Goal: Task Accomplishment & Management: Use online tool/utility

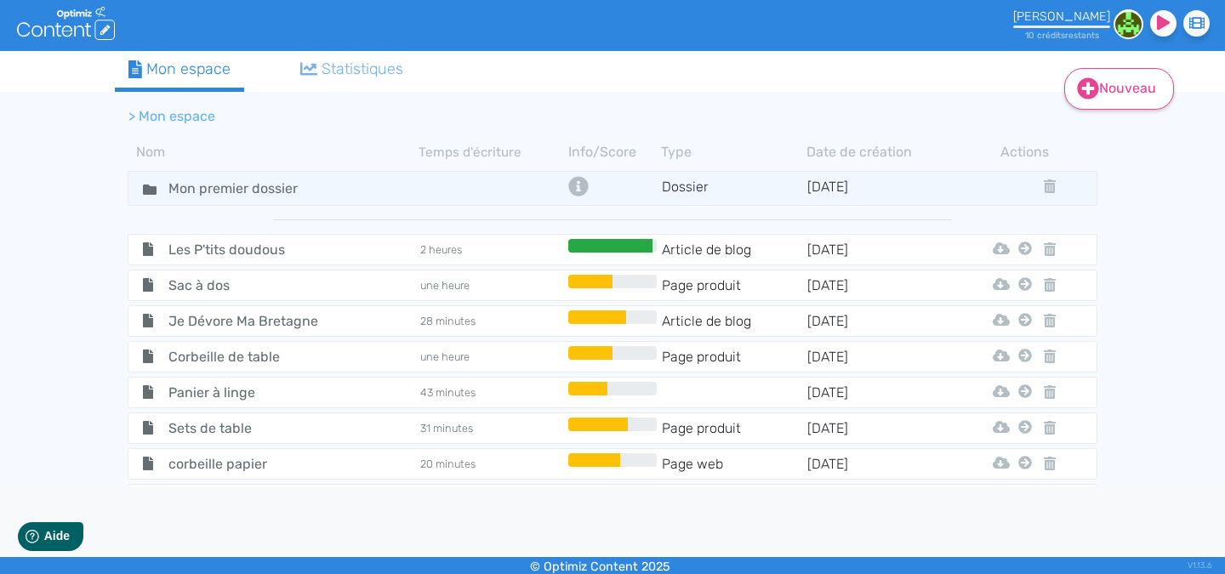
click at [1152, 91] on link "Nouveau" at bounding box center [1119, 89] width 110 height 42
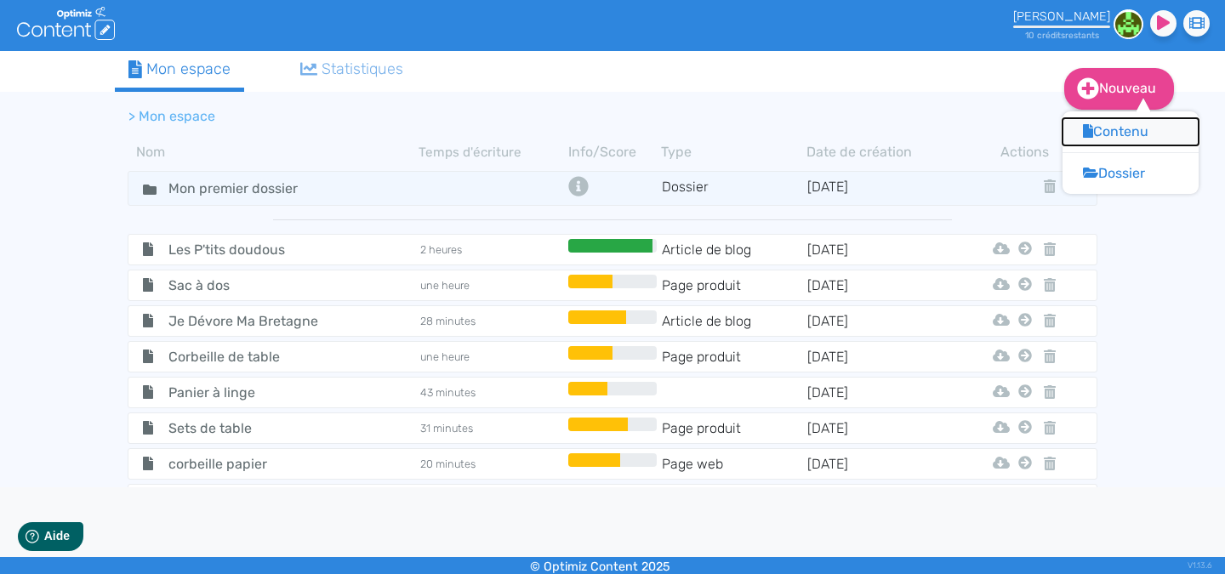
click at [1127, 138] on button "Contenu" at bounding box center [1130, 131] width 136 height 27
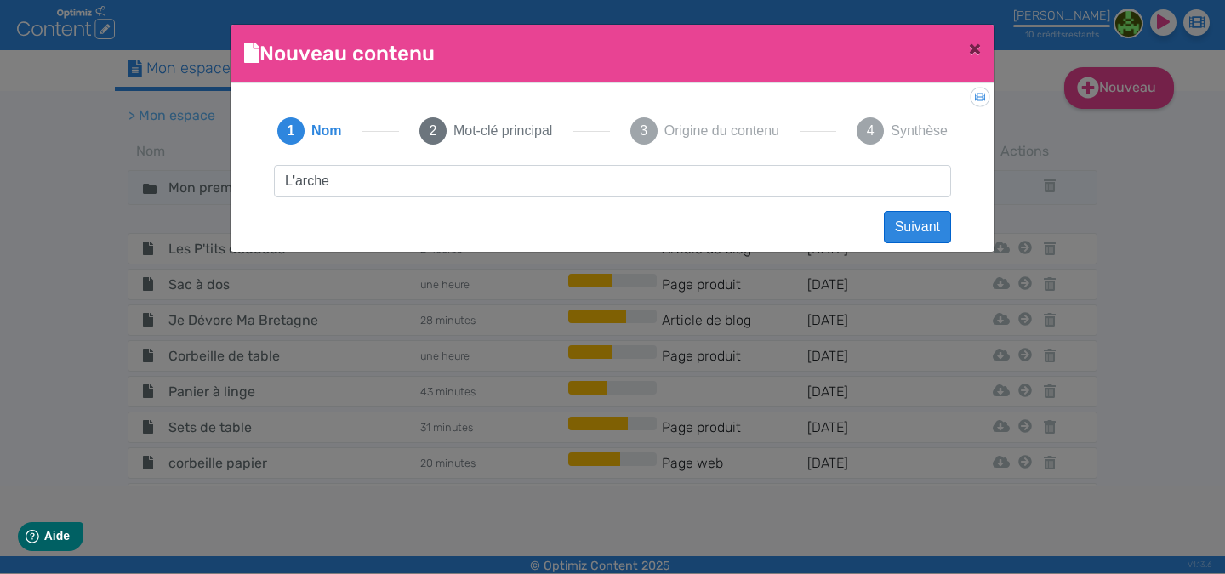
type input "L'arche"
click at [906, 230] on button "Suivant" at bounding box center [917, 227] width 67 height 32
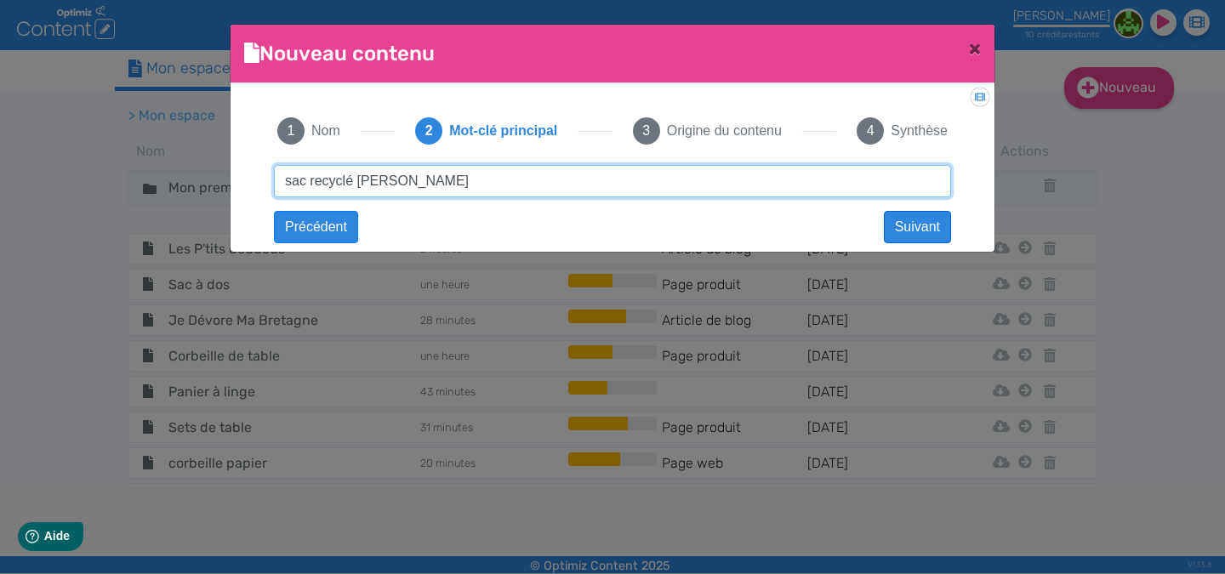
type input "sac recyclé sophie faguet"
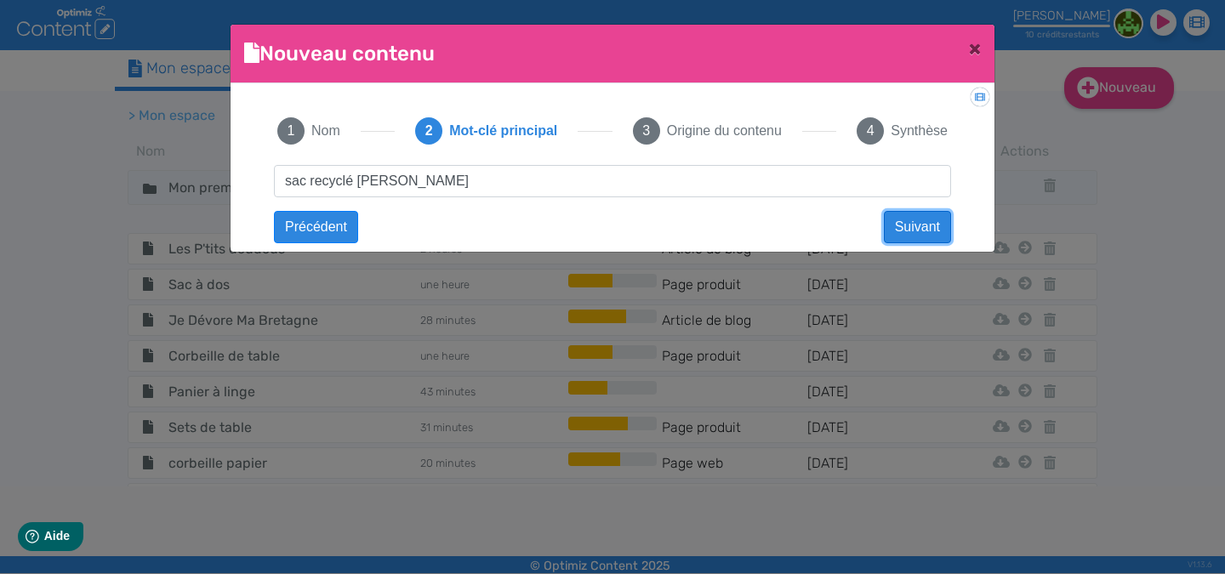
click at [937, 230] on button "Suivant" at bounding box center [917, 227] width 67 height 32
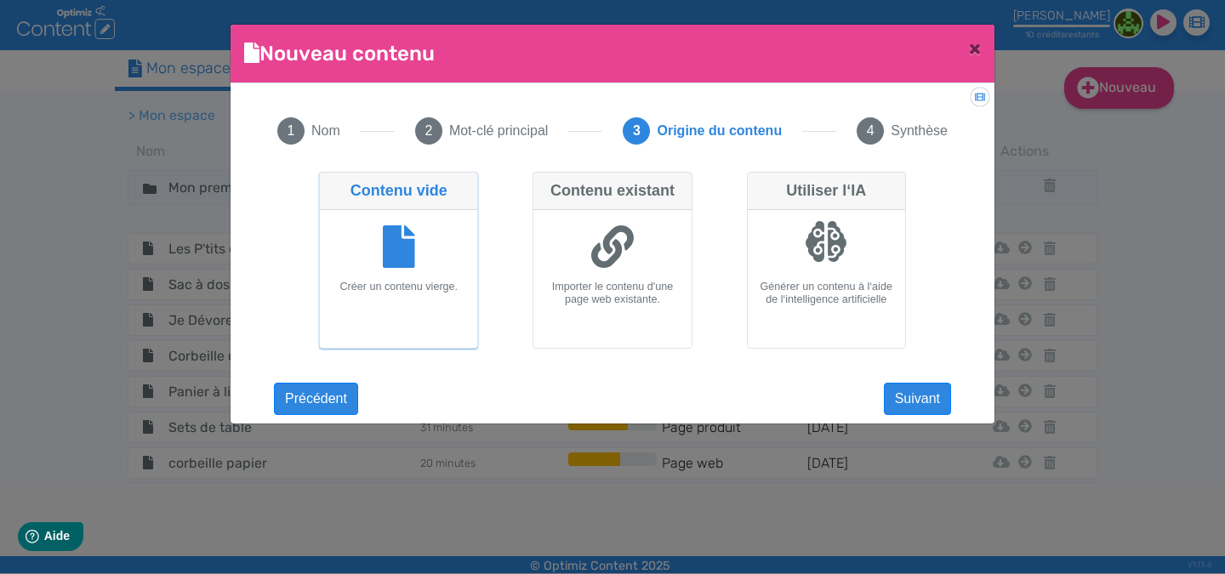
click at [437, 196] on div "Contenu vide" at bounding box center [398, 191] width 157 height 37
click at [330, 183] on input "Contenu vide Créer un contenu vierge." at bounding box center [324, 177] width 11 height 11
click at [903, 402] on button "Suivant" at bounding box center [917, 399] width 67 height 32
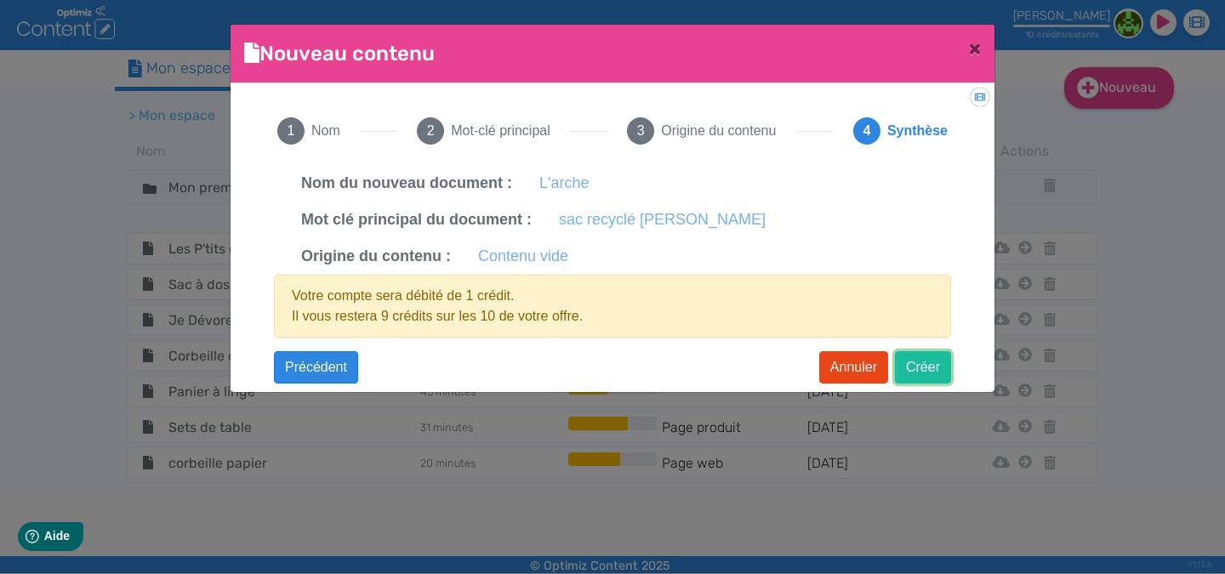
click at [924, 375] on button "Créer" at bounding box center [923, 367] width 56 height 32
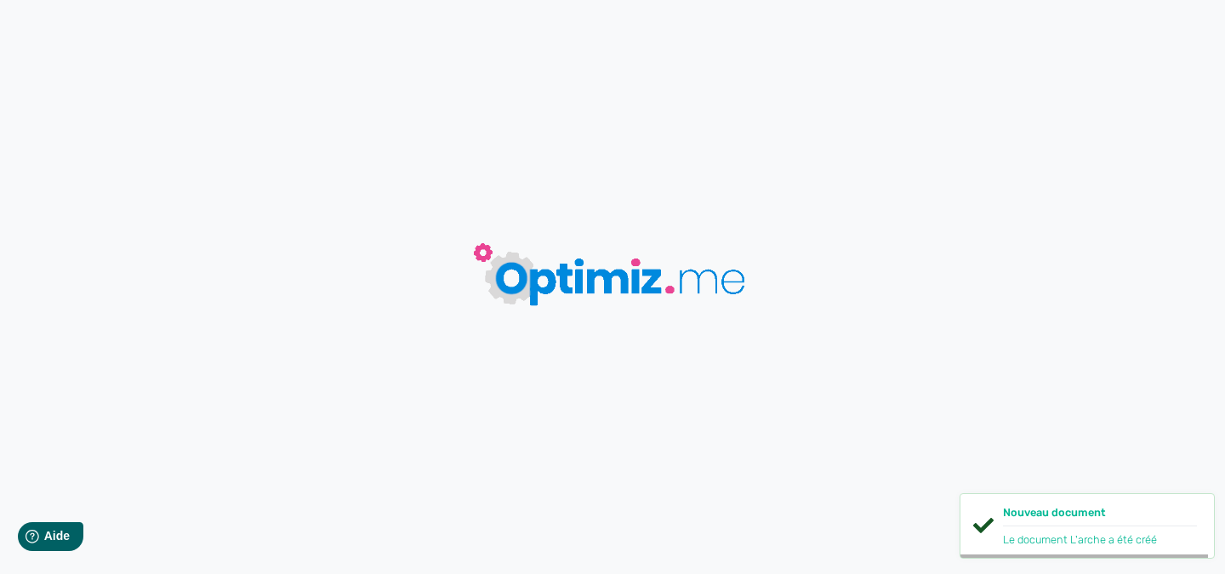
type input "L'arche"
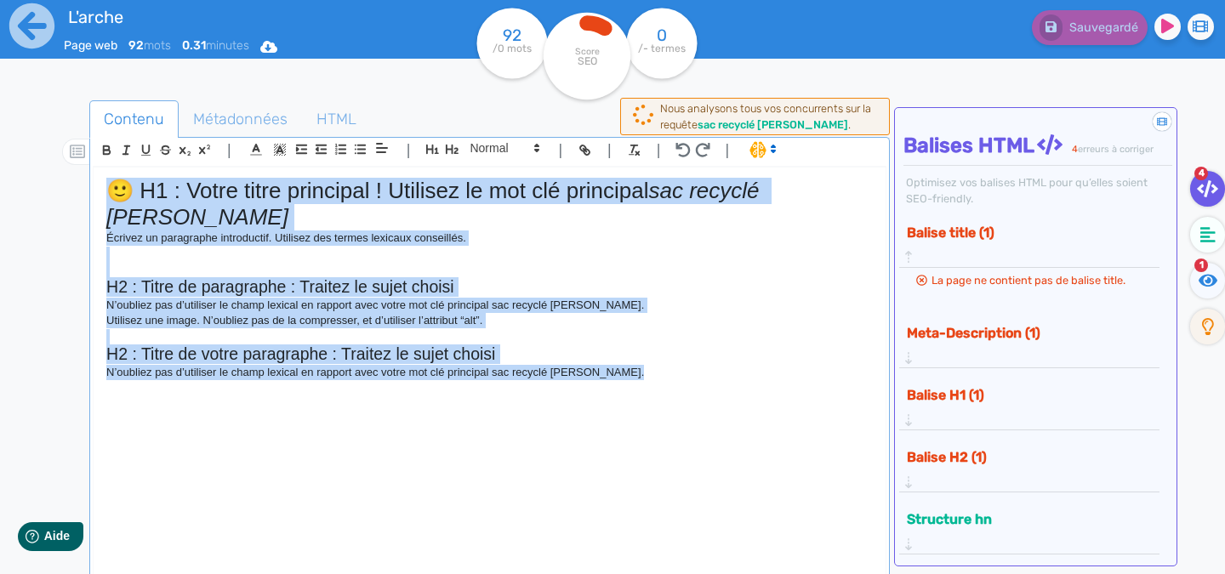
drag, startPoint x: 641, startPoint y: 375, endPoint x: 0, endPoint y: 114, distance: 692.4
click at [0, 116] on div "L'arche Page web 92 mots 0.31 minutes Html Pdf Word 92 /0 mots Score SEO 0 /- t…" at bounding box center [612, 340] width 1225 height 681
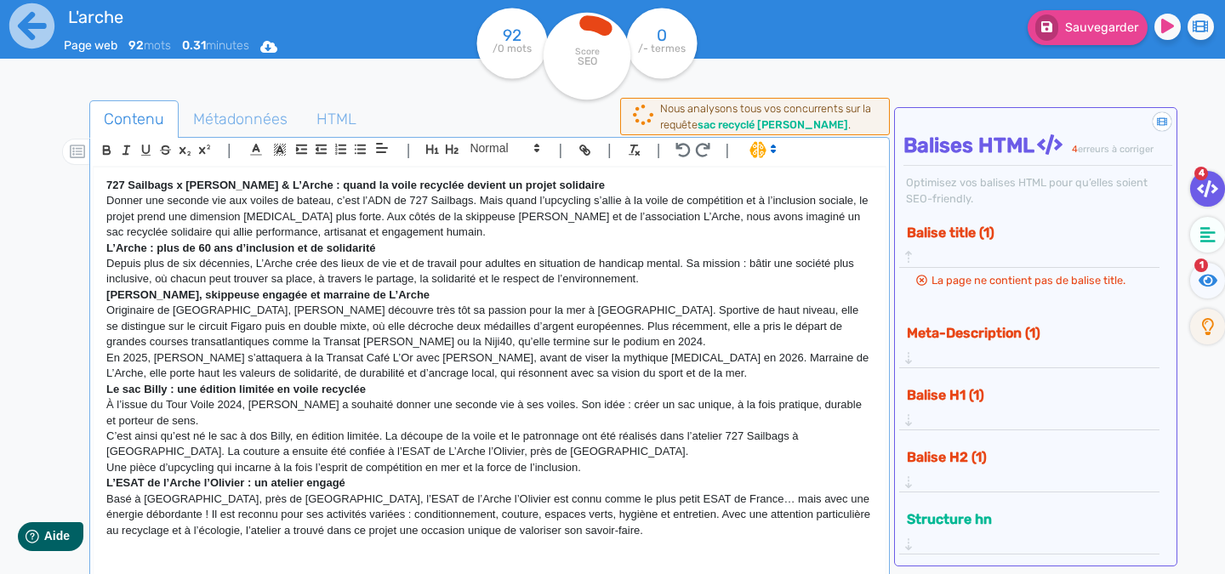
click at [608, 185] on p "727 Sailbags x Sophie Faguet & L’Arche : quand la voile recyclée devient un pro…" at bounding box center [489, 185] width 766 height 15
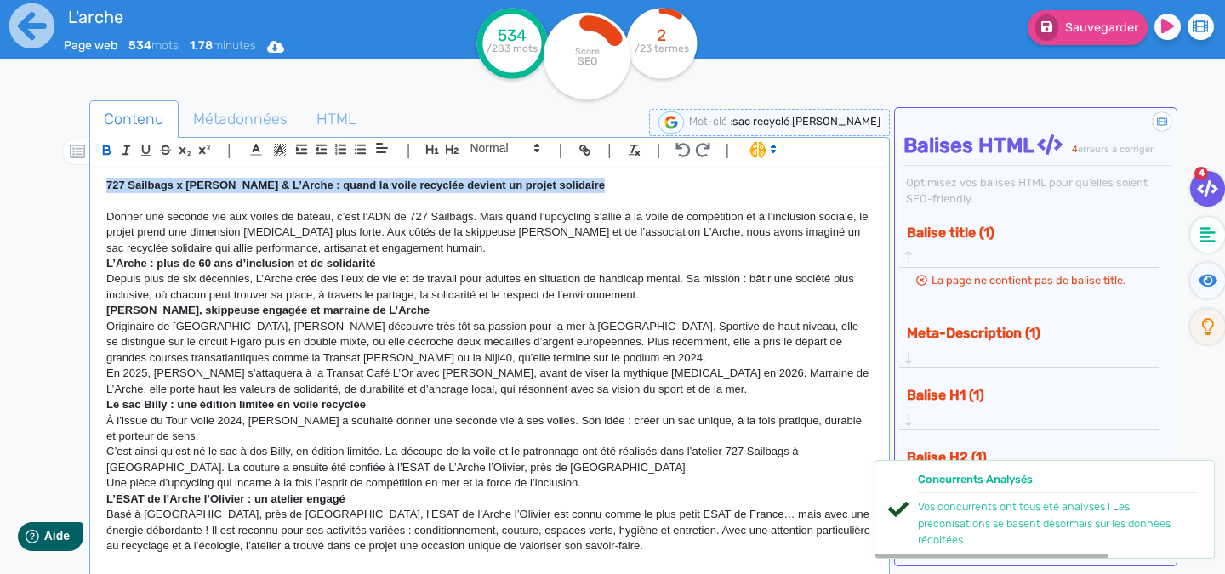
drag, startPoint x: 610, startPoint y: 182, endPoint x: 40, endPoint y: 177, distance: 569.8
click at [37, 178] on div "L'arche Page web 534 mots 1.78 minutes Html Pdf Word 534 /283 mots Score SEO 2 …" at bounding box center [612, 340] width 1225 height 681
click at [435, 151] on icon "button" at bounding box center [432, 149] width 14 height 14
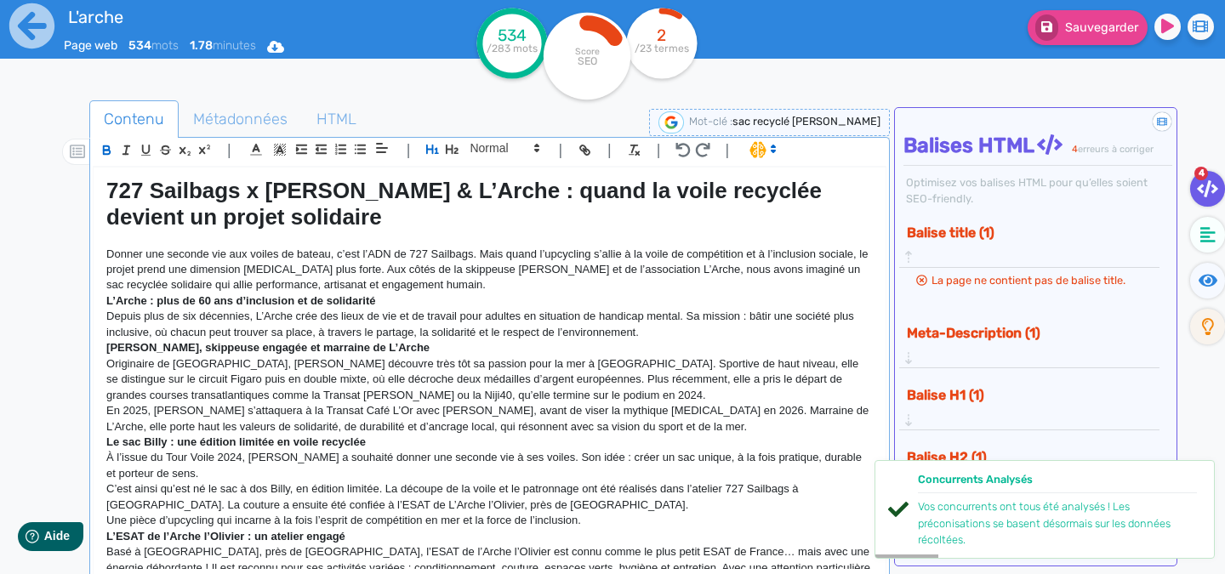
click at [495, 285] on p "Donner une seconde vie aux voiles de bateau, c’est l’ADN de 727 Sailbags. Mais …" at bounding box center [489, 270] width 766 height 47
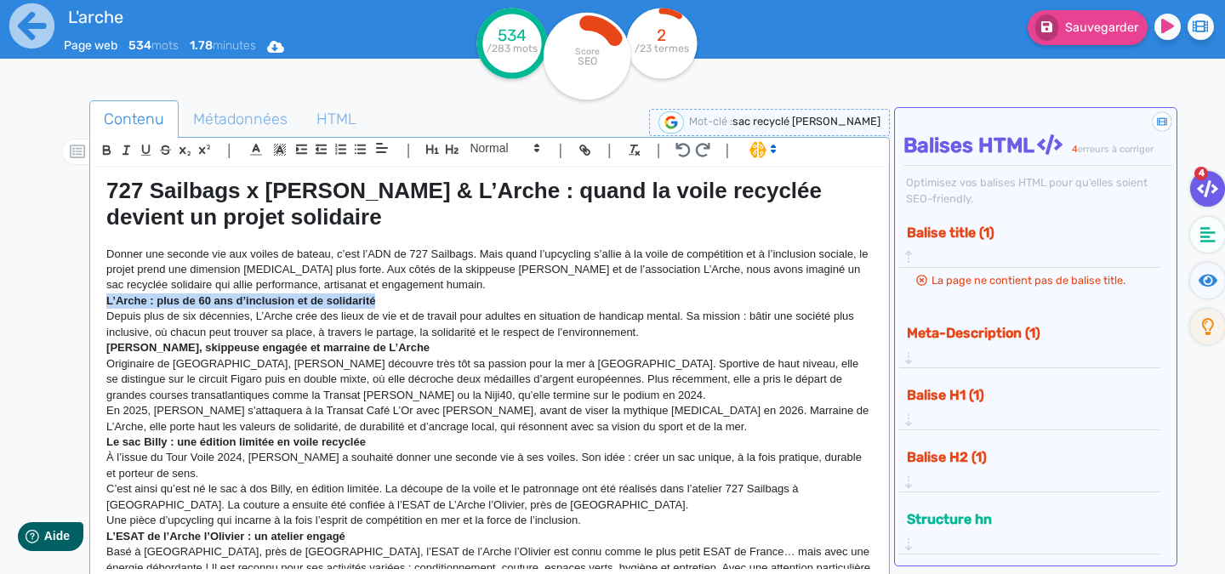
drag, startPoint x: 379, startPoint y: 299, endPoint x: 85, endPoint y: 300, distance: 294.3
click at [85, 300] on div "Contenu Métadonnées HTML | | H3 H4 H5 H6 Normal | | | | 727 Sailbags x Sophie F…" at bounding box center [636, 388] width 1175 height 585
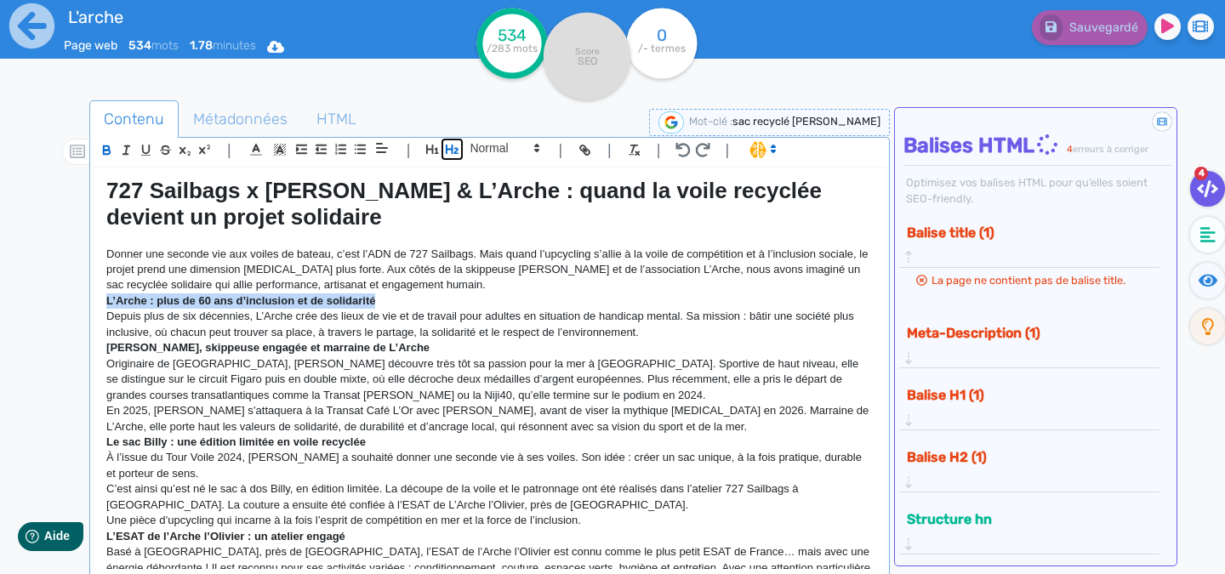
click at [454, 150] on icon "button" at bounding box center [452, 149] width 13 height 9
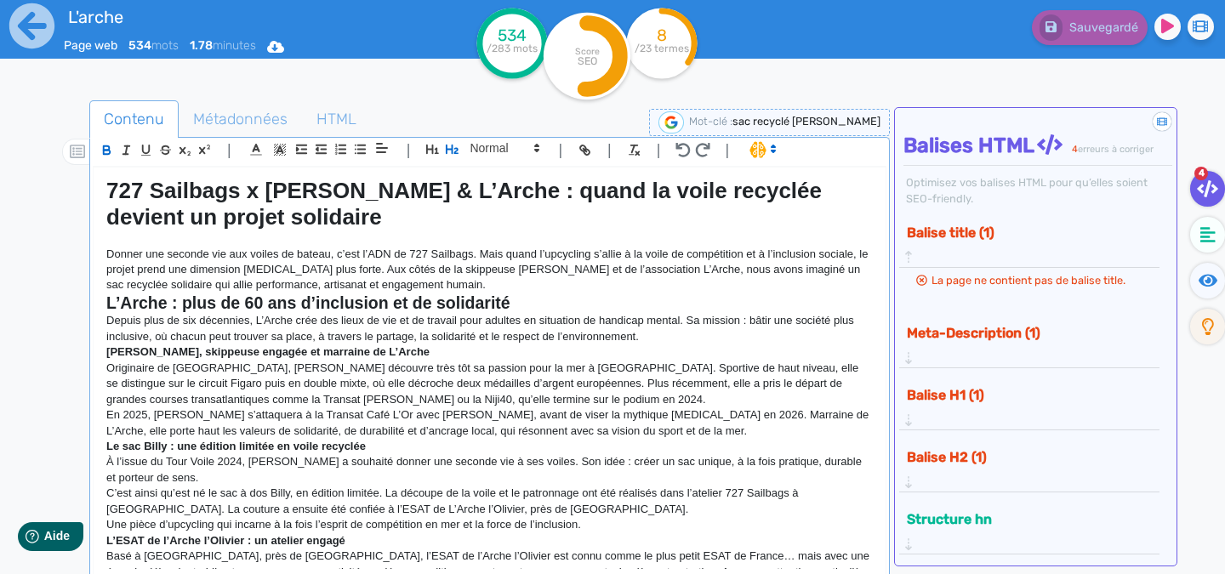
click at [494, 289] on p "Donner une seconde vie aux voiles de bateau, c’est l’ADN de 727 Sailbags. Mais …" at bounding box center [489, 270] width 766 height 47
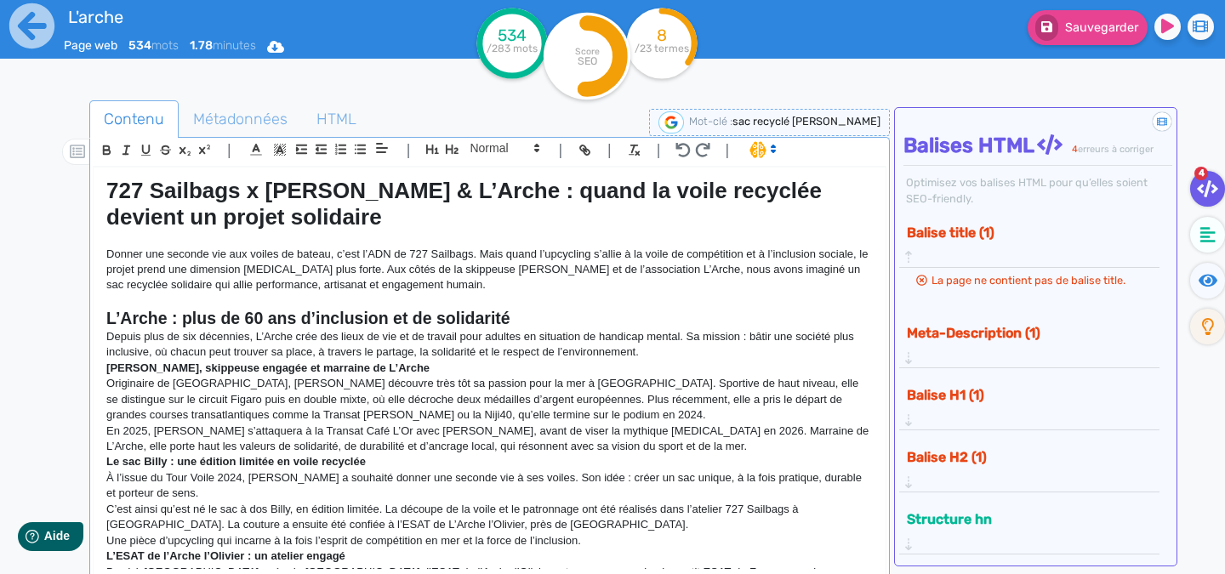
click at [514, 316] on h2 "L’Arche : plus de 60 ans d’inclusion et de solidarité" at bounding box center [489, 319] width 766 height 20
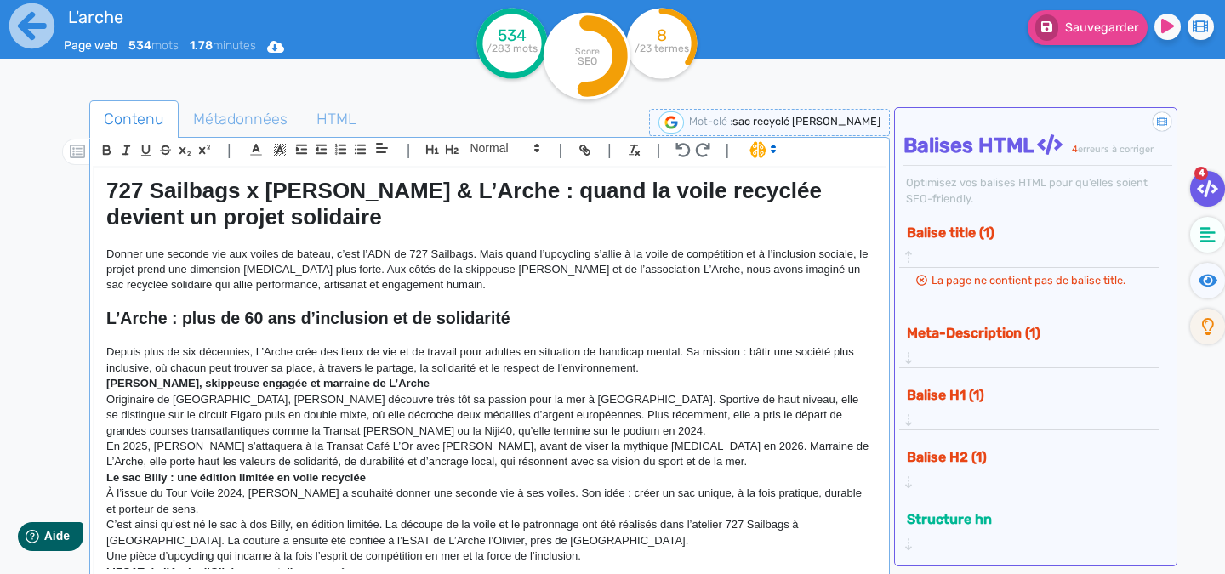
click at [648, 370] on p "Depuis plus de six décennies, L’Arche crée des lieux de vie et de travail pour …" at bounding box center [489, 359] width 766 height 31
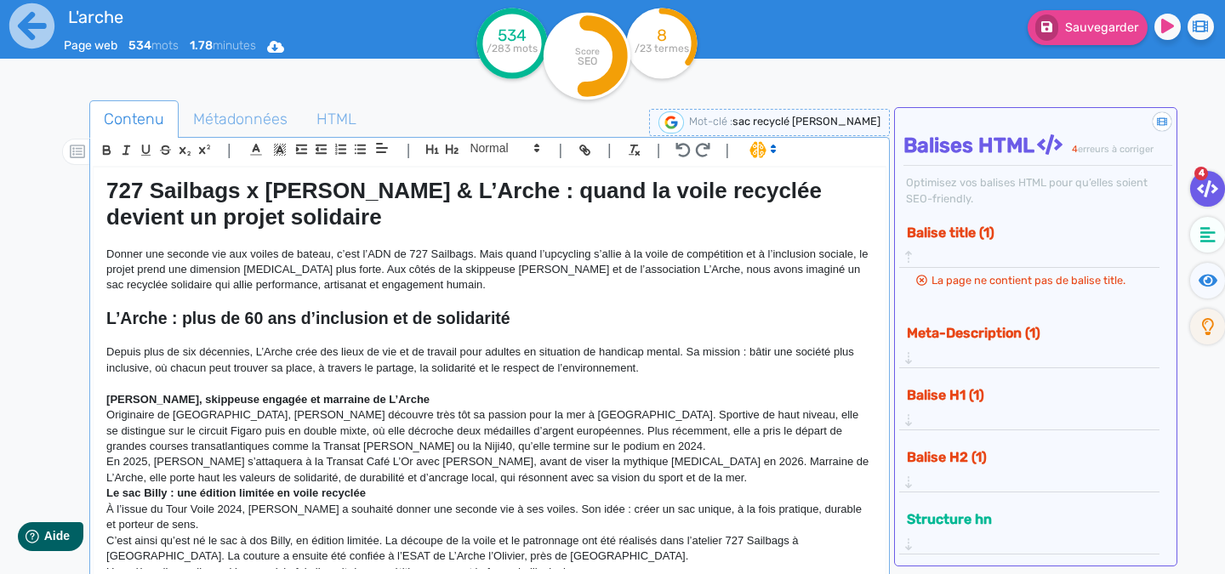
click at [471, 391] on p at bounding box center [489, 383] width 766 height 15
click at [422, 397] on p "Sophie Faguet, skippeuse engagée et marraine de L’Arche" at bounding box center [489, 399] width 766 height 15
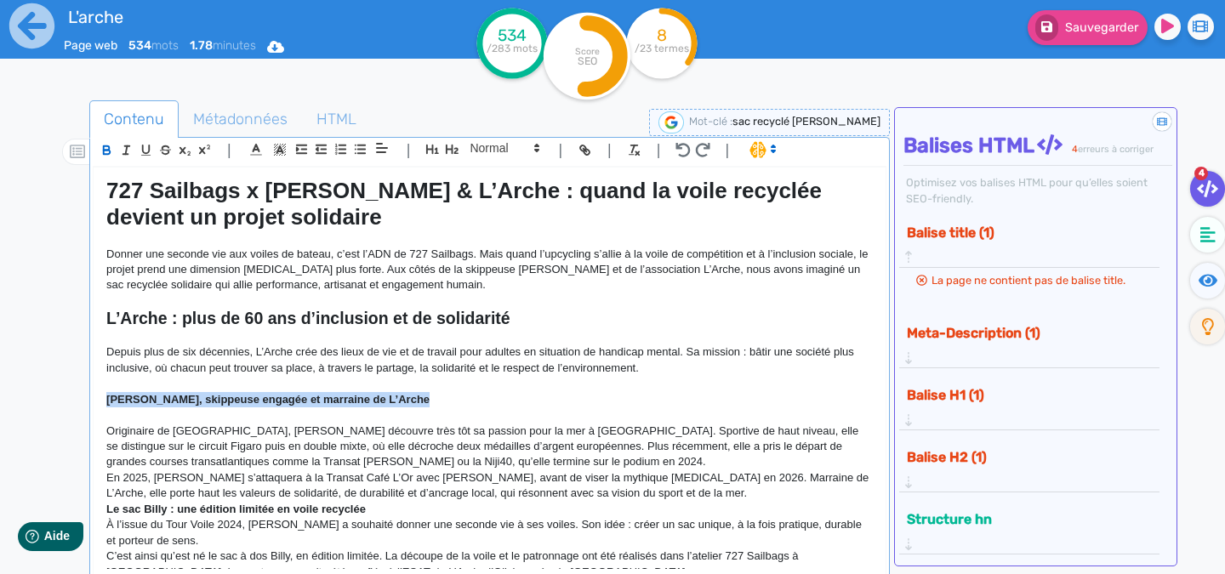
drag, startPoint x: 247, startPoint y: 407, endPoint x: 6, endPoint y: 395, distance: 240.9
click at [6, 395] on div "L'arche Page web 534 mots 1.78 minutes Html Pdf Word 534 /283 mots Score SEO 8 …" at bounding box center [612, 340] width 1225 height 681
click at [450, 146] on icon "button" at bounding box center [452, 149] width 14 height 14
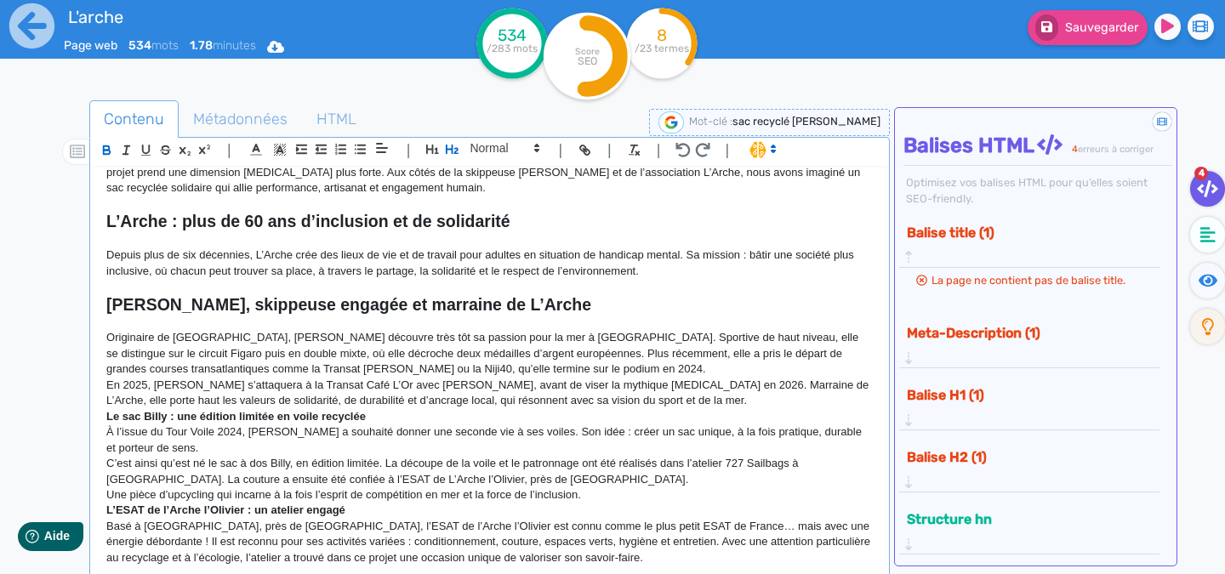
scroll to position [245, 0]
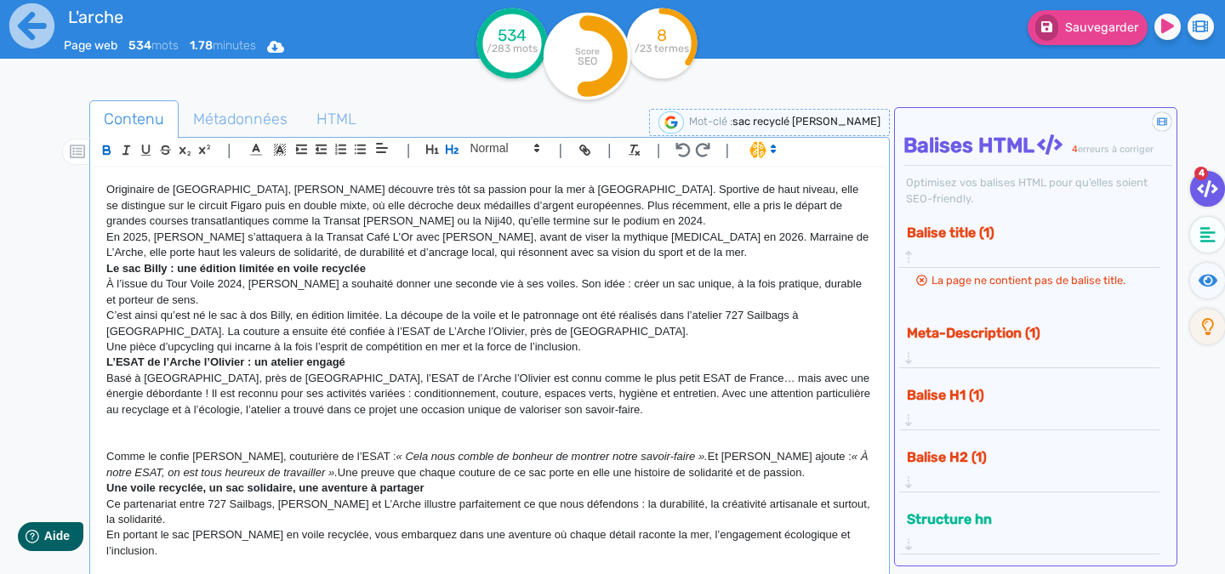
click at [690, 250] on p "En 2025, Sophie s’attaquera à la Transat Café L’Or avec Nicolas Josier, avant d…" at bounding box center [489, 245] width 766 height 31
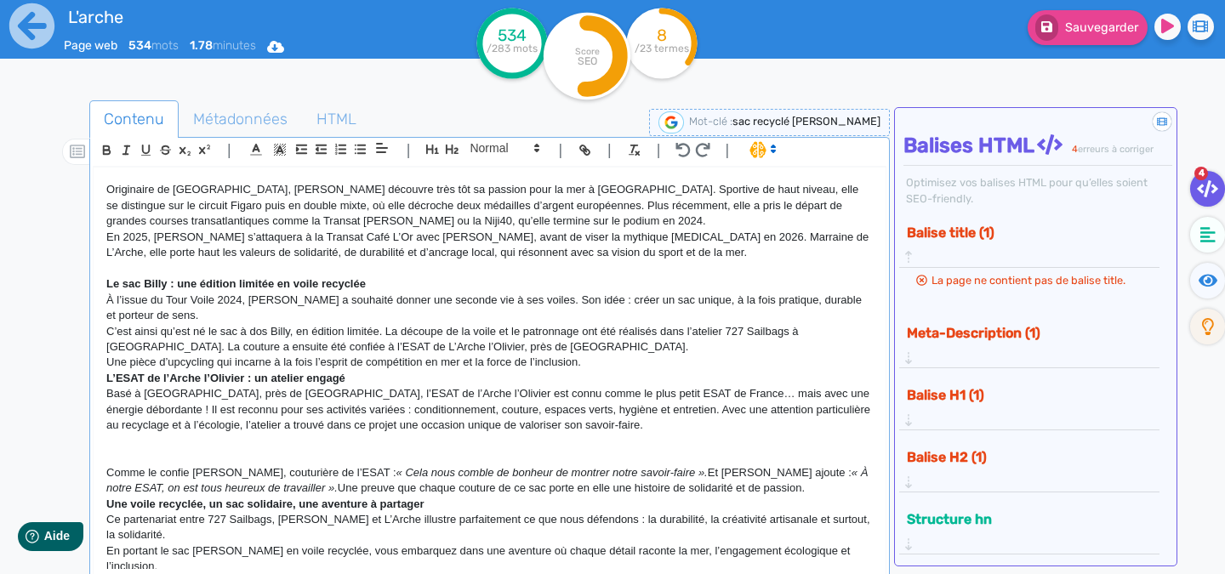
click at [395, 292] on p "Le sac Billy : une édition limitée en voile recyclée" at bounding box center [489, 283] width 766 height 15
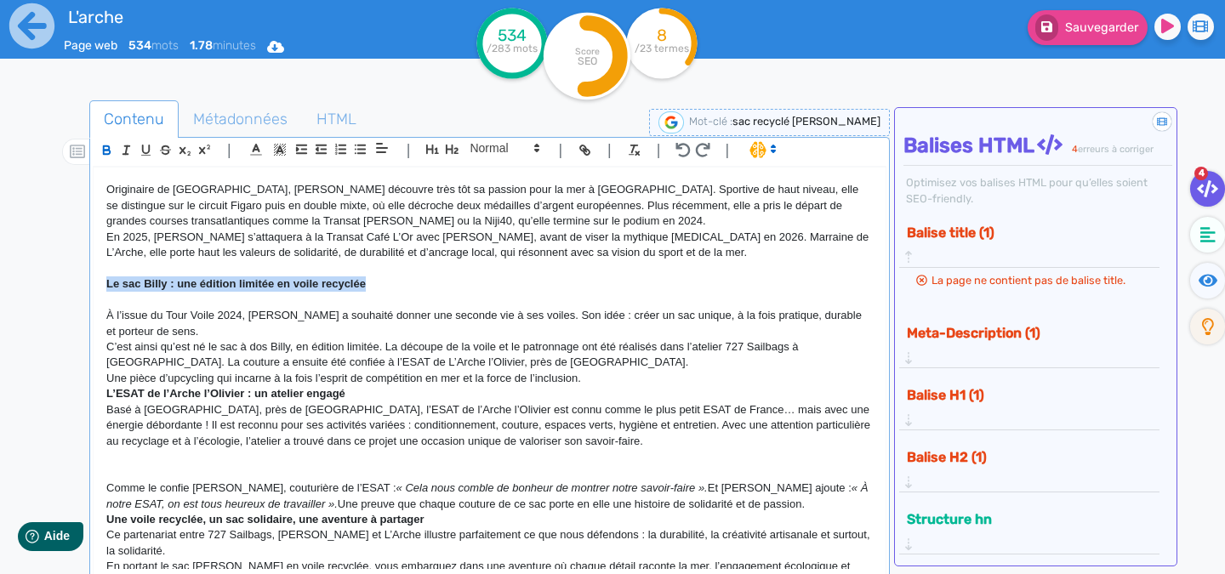
drag, startPoint x: 377, startPoint y: 286, endPoint x: 84, endPoint y: 283, distance: 292.6
click at [84, 283] on div "Contenu Métadonnées HTML | | H3 H4 H5 H6 Normal | | | | 727 Sailbags x Sophie F…" at bounding box center [636, 388] width 1175 height 585
click at [455, 145] on icon "button" at bounding box center [452, 149] width 14 height 14
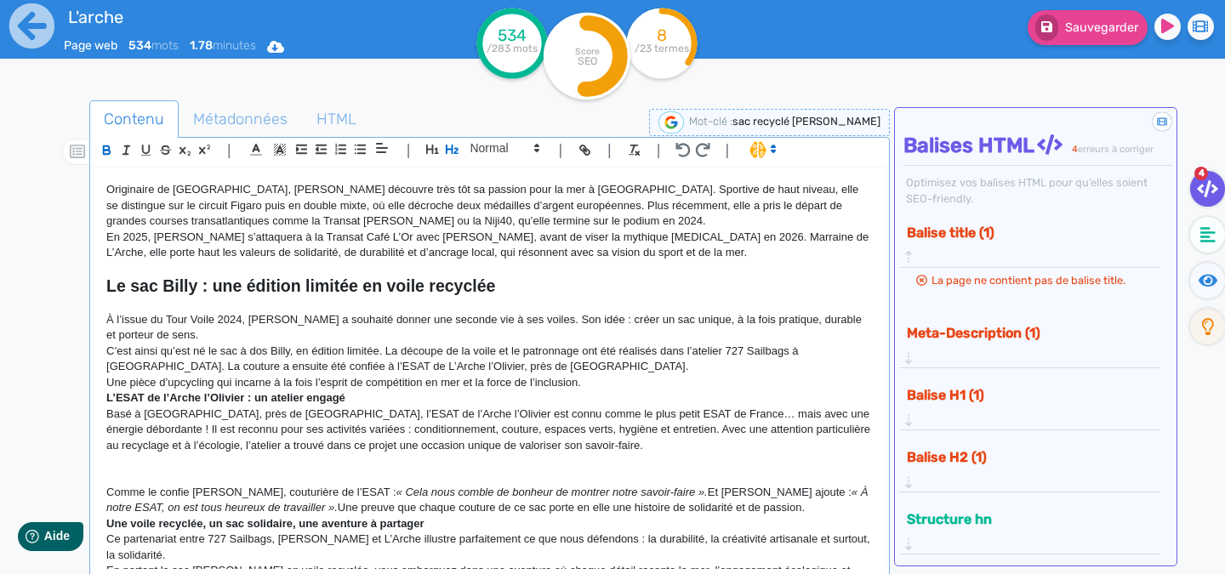
click at [469, 393] on p "L’ESAT de l’Arche l’Olivier : un atelier engagé" at bounding box center [489, 397] width 766 height 15
click at [632, 381] on p "Une pièce d’upcycling qui incarne à la fois l’esprit de compétition en mer et l…" at bounding box center [489, 382] width 766 height 15
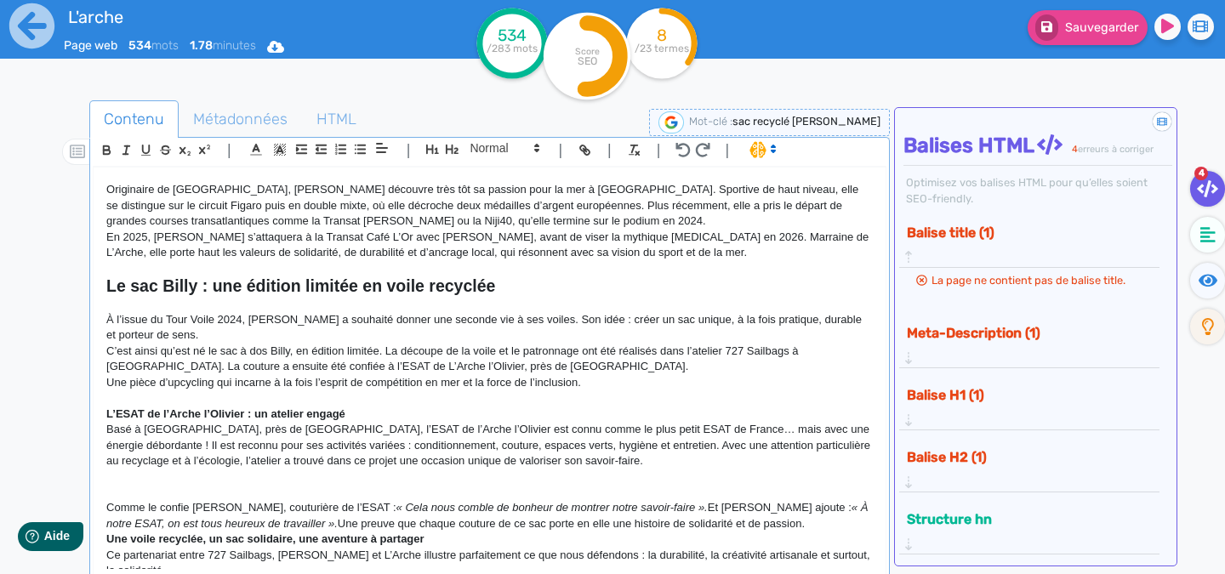
click at [356, 414] on p "L’ESAT de l’Arche l’Olivier : un atelier engagé" at bounding box center [489, 414] width 766 height 15
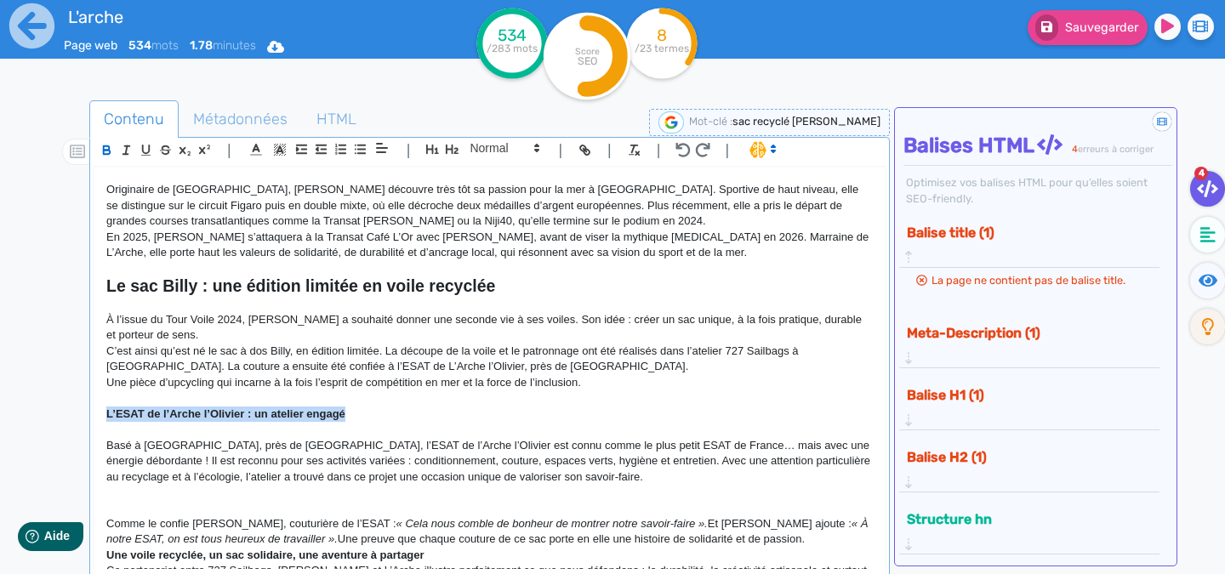
drag, startPoint x: 307, startPoint y: 422, endPoint x: 256, endPoint y: 254, distance: 175.1
click at [94, 418] on div "727 Sailbags x Sophie Faguet & L’Arche : quand la voile recyclée devient un pro…" at bounding box center [490, 369] width 792 height 402
click at [446, 146] on icon "button" at bounding box center [452, 149] width 13 height 9
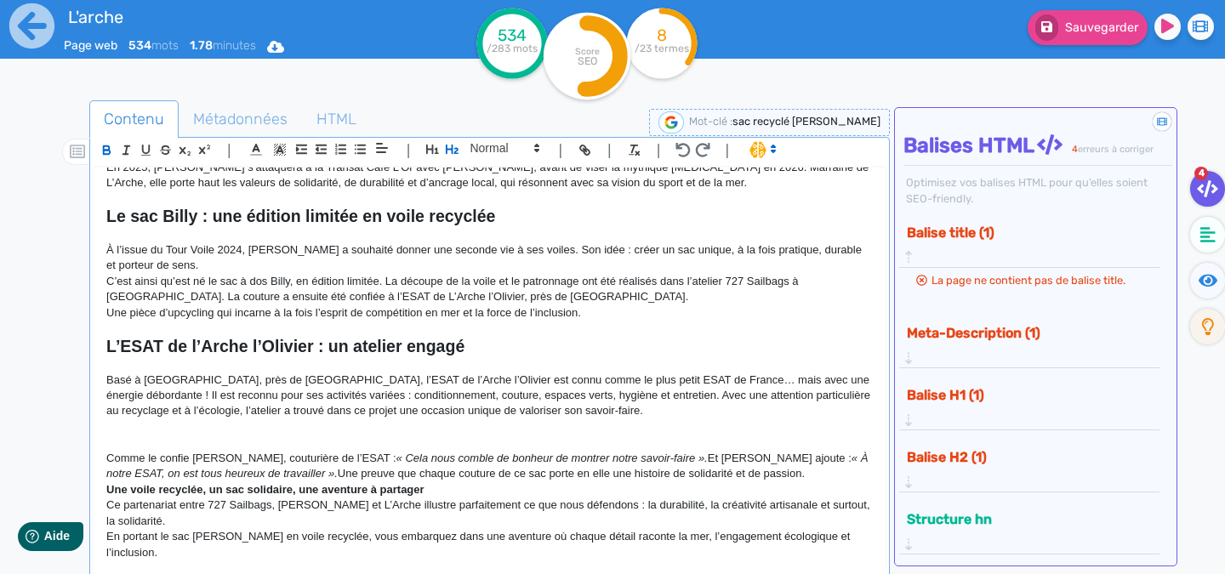
scroll to position [316, 0]
click at [287, 446] on p at bounding box center [489, 441] width 766 height 15
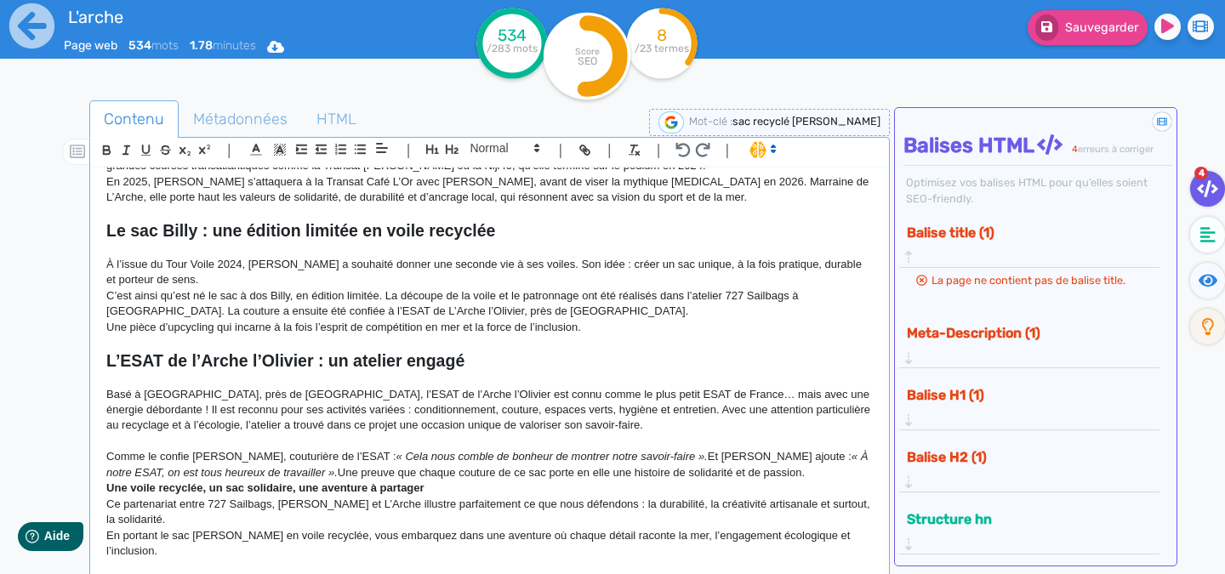
scroll to position [300, 0]
click at [757, 474] on p "Comme le confie Mathilde, couturière de l’ESAT : « Cela nous comble de bonheur …" at bounding box center [489, 464] width 766 height 31
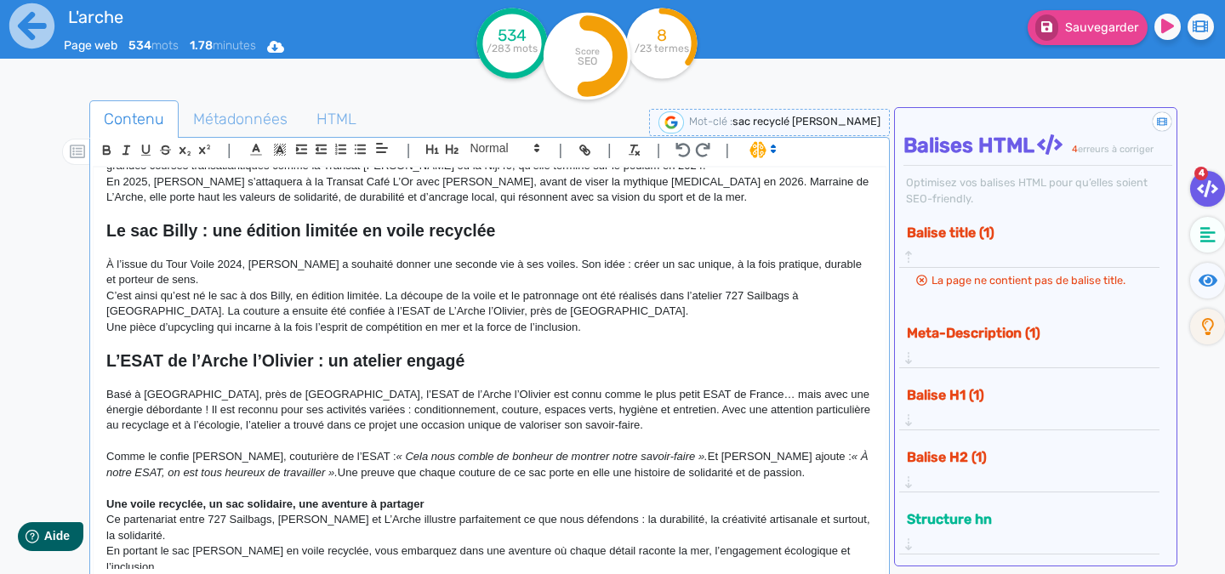
click at [464, 496] on div "727 Sailbags x Sophie Faguet & L’Arche : quand la voile recyclée devient un pro…" at bounding box center [490, 369] width 792 height 402
click at [683, 151] on icon "button" at bounding box center [682, 150] width 15 height 14
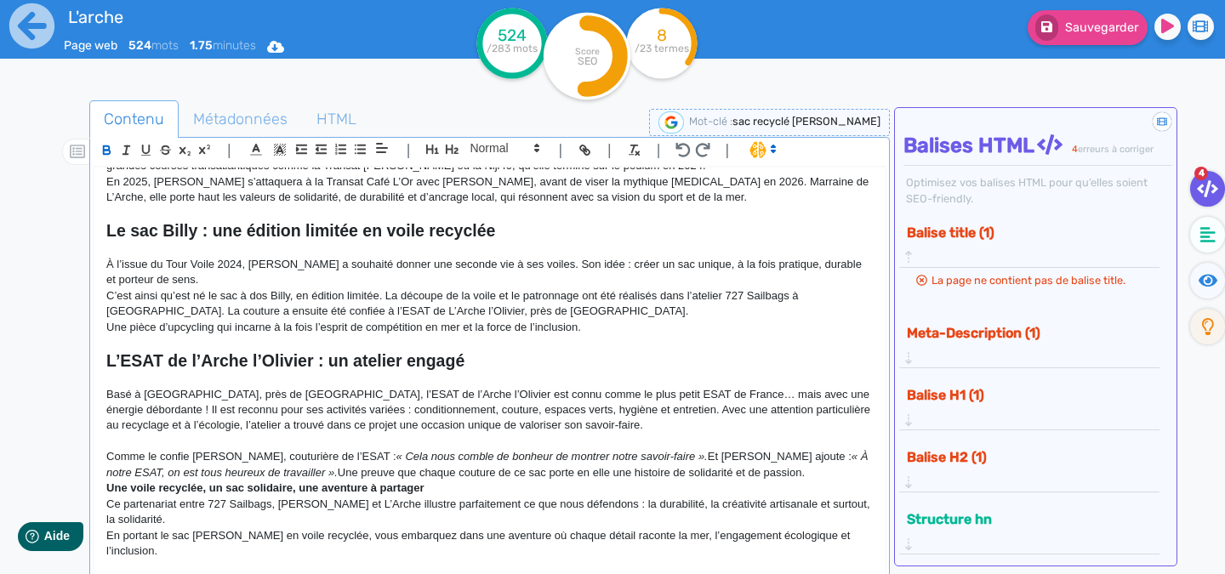
click at [773, 466] on p "Comme le confie Mathilde, couturière de l’ESAT : « Cela nous comble de bonheur …" at bounding box center [489, 464] width 766 height 31
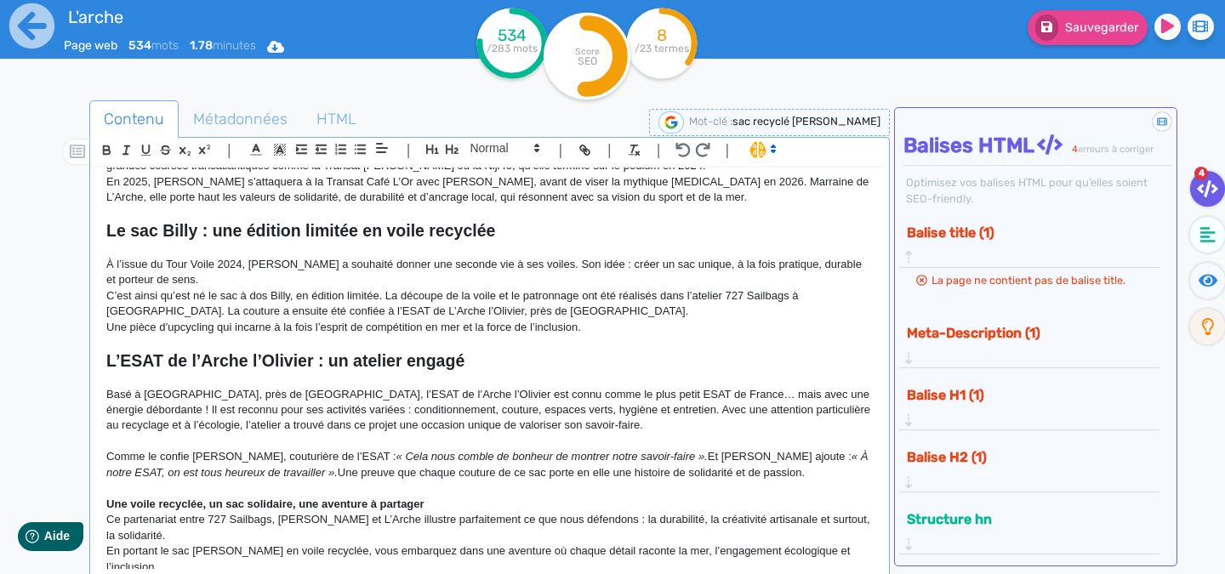
click at [458, 497] on p "Une voile recyclée, un sac solidaire, une aventure à partager" at bounding box center [489, 504] width 766 height 15
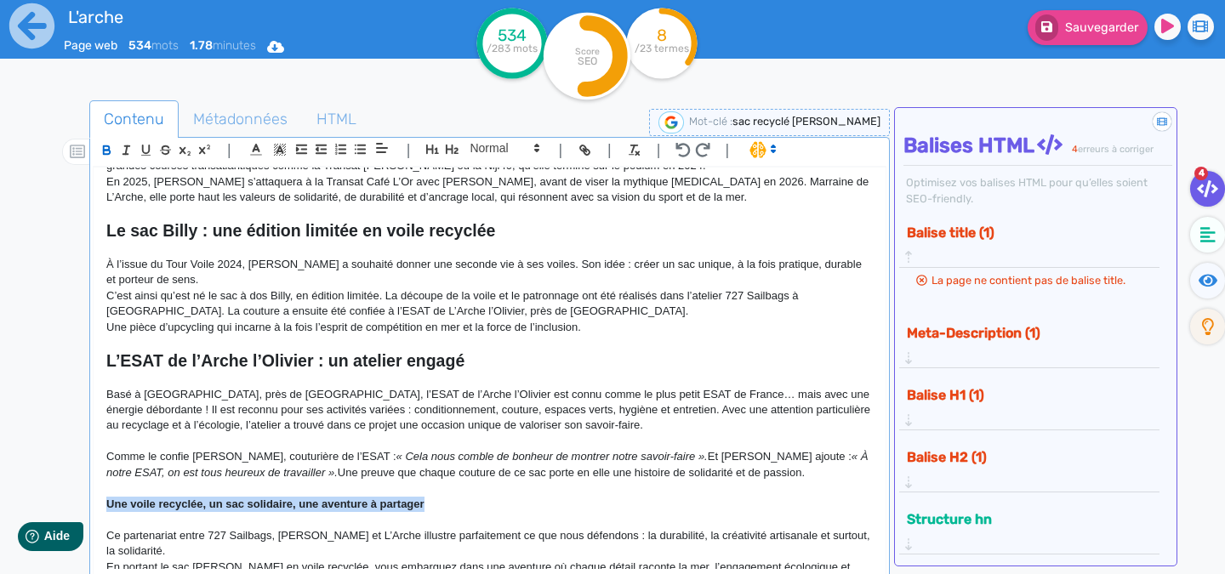
drag, startPoint x: 437, startPoint y: 507, endPoint x: 9, endPoint y: 503, distance: 428.7
click at [9, 503] on div "L'arche Page web 534 mots 1.78 minutes Html Pdf Word 534 /283 mots Score SEO 8 …" at bounding box center [612, 340] width 1225 height 681
click at [458, 149] on icon "button" at bounding box center [452, 149] width 13 height 9
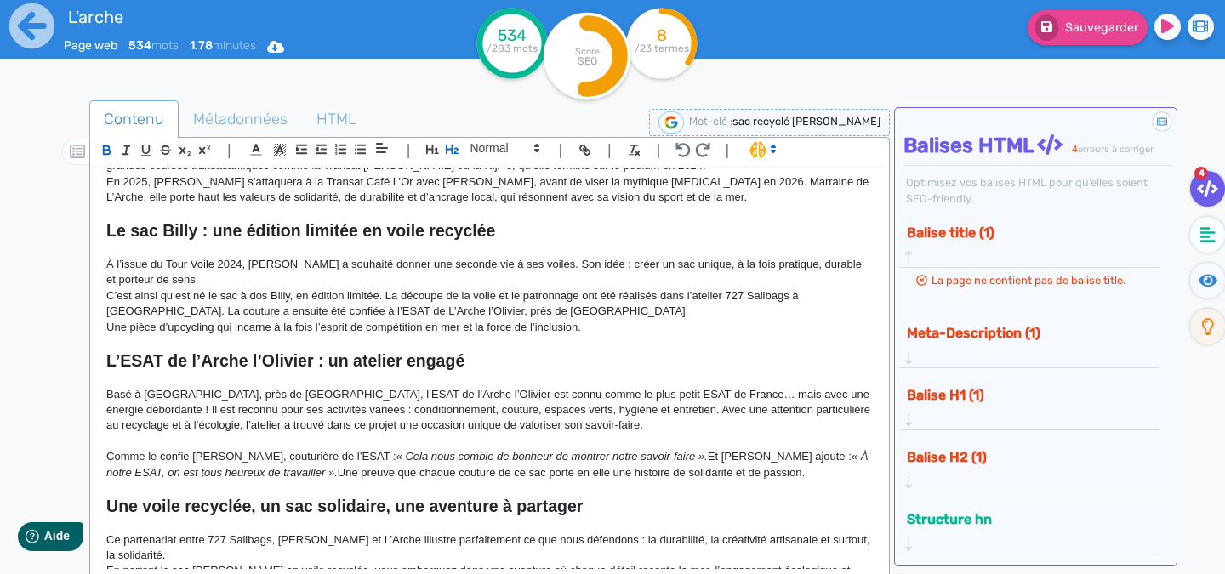
click at [535, 407] on p "Basé à Bruz, près de Rennes, l’ESAT de l’Arche l’Olivier est connu comme le plu…" at bounding box center [489, 410] width 766 height 47
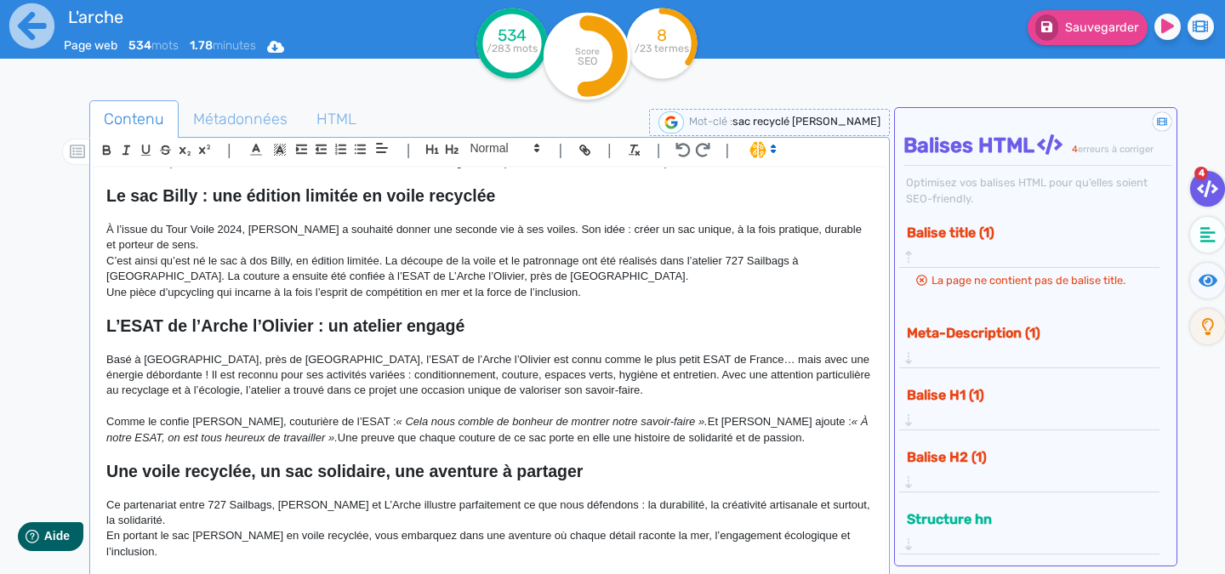
scroll to position [336, 0]
click at [106, 531] on p "En portant le sac Billy en voile recyclée, vous embarquez dans une aventure où …" at bounding box center [489, 542] width 766 height 31
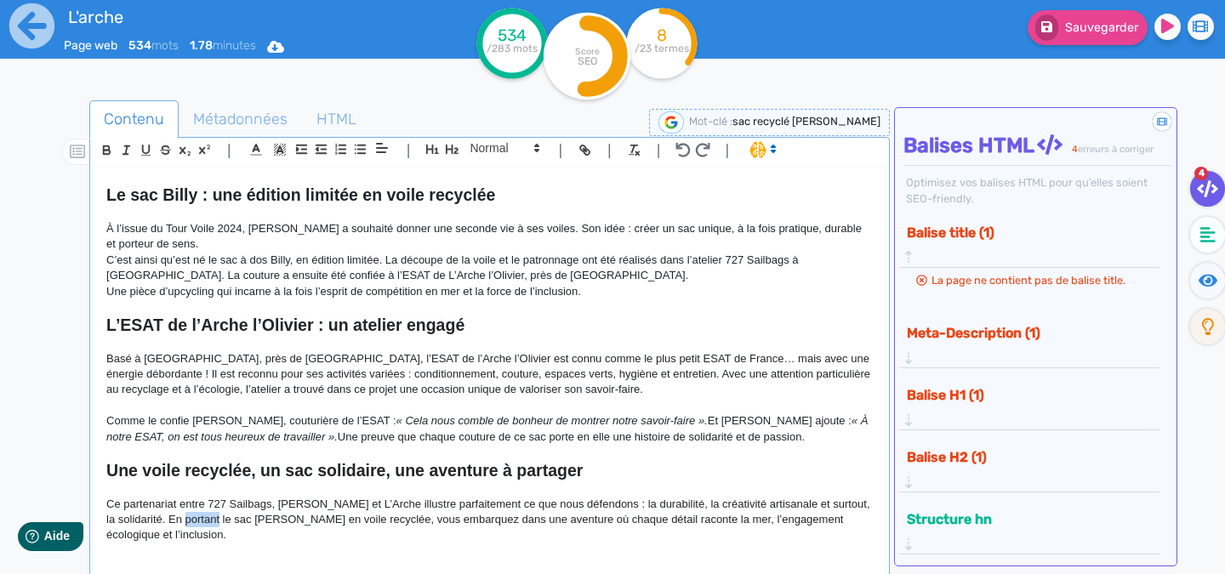
drag, startPoint x: 220, startPoint y: 519, endPoint x: 189, endPoint y: 514, distance: 31.9
click at [189, 514] on p "Ce partenariat entre 727 Sailbags, Sophie Faguet et L’Arche illustre parfaiteme…" at bounding box center [489, 520] width 766 height 47
click at [636, 424] on em "« Cela nous comble de bonheur de montrer notre savoir-faire »." at bounding box center [551, 420] width 311 height 13
click at [958, 443] on button "Balise H2 (1)" at bounding box center [1022, 457] width 242 height 28
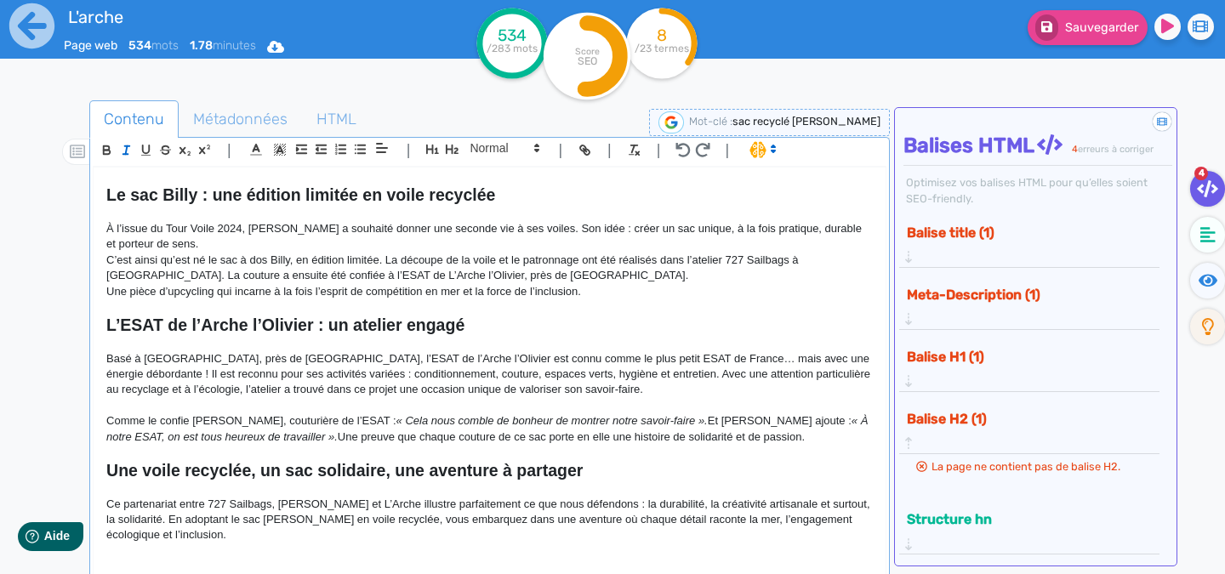
click at [211, 327] on strong "L’ESAT de l’Arche l’Olivier : un atelier engagé" at bounding box center [285, 325] width 358 height 19
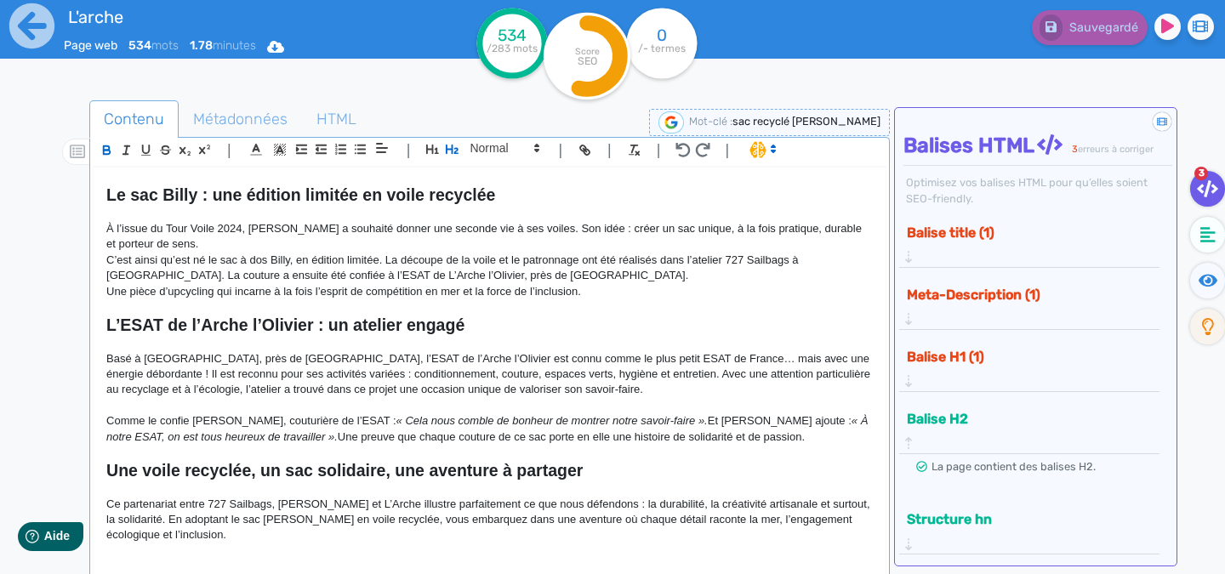
click at [947, 338] on div "Balise H1 (1)" at bounding box center [1029, 365] width 260 height 54
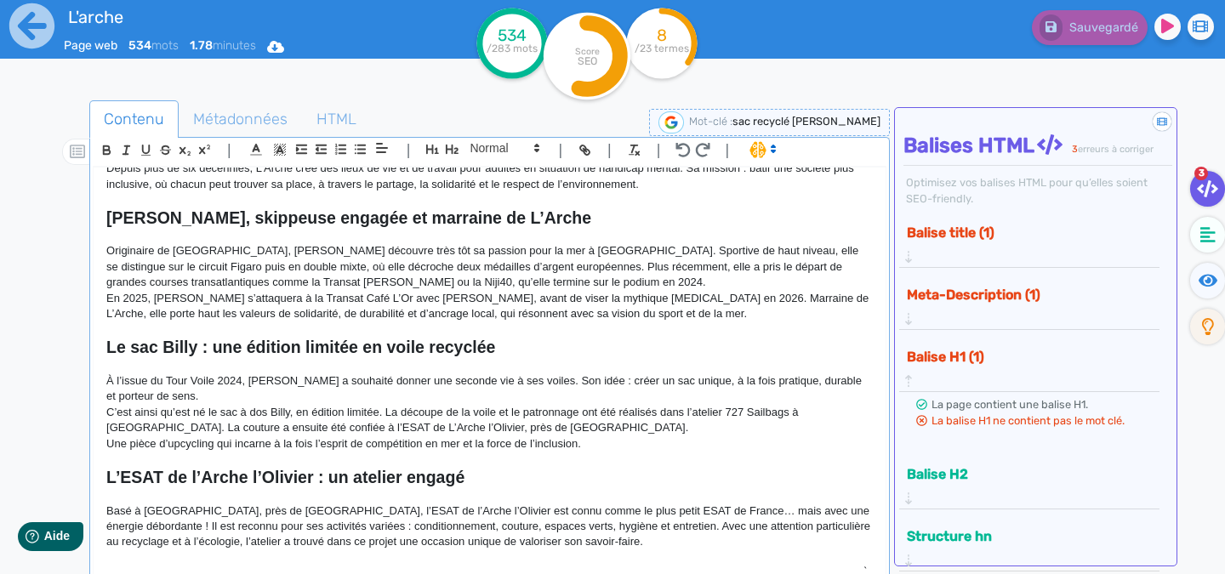
scroll to position [0, 0]
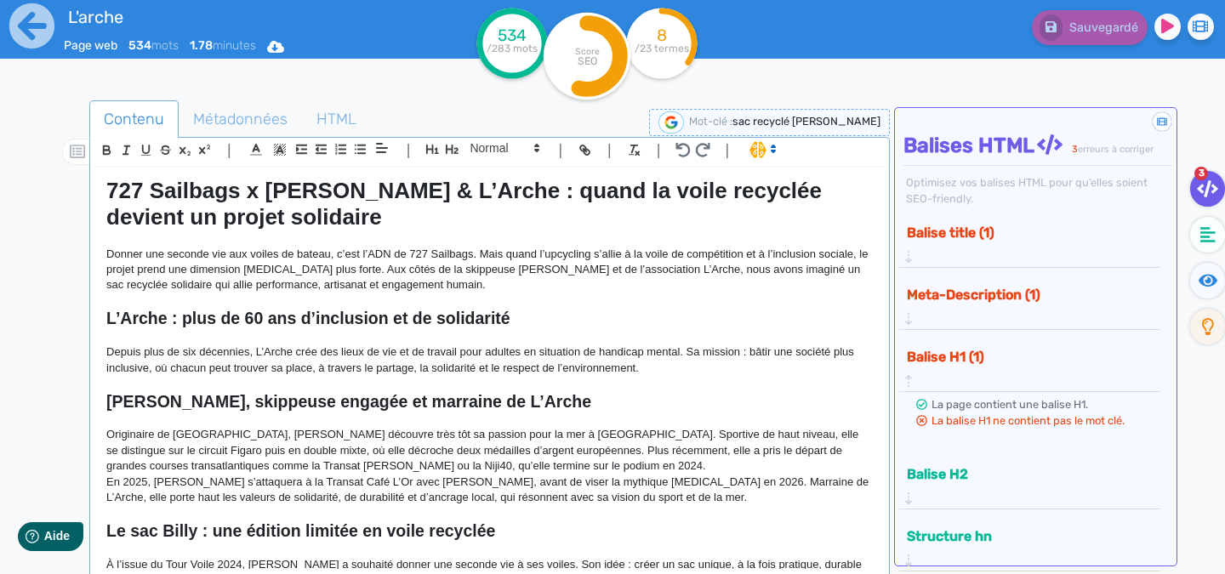
click at [732, 123] on span "Mot-clé :" at bounding box center [710, 121] width 43 height 13
click at [799, 128] on div "Mot-clé : sac recyclé sophie faguet" at bounding box center [769, 122] width 241 height 27
click at [799, 123] on span "sac recyclé sophie faguet" at bounding box center [806, 121] width 148 height 13
drag, startPoint x: 708, startPoint y: 119, endPoint x: 635, endPoint y: 120, distance: 72.3
click at [635, 120] on span "Nouveau mot-clé : sac recyclé sophie faguet" at bounding box center [716, 122] width 328 height 13
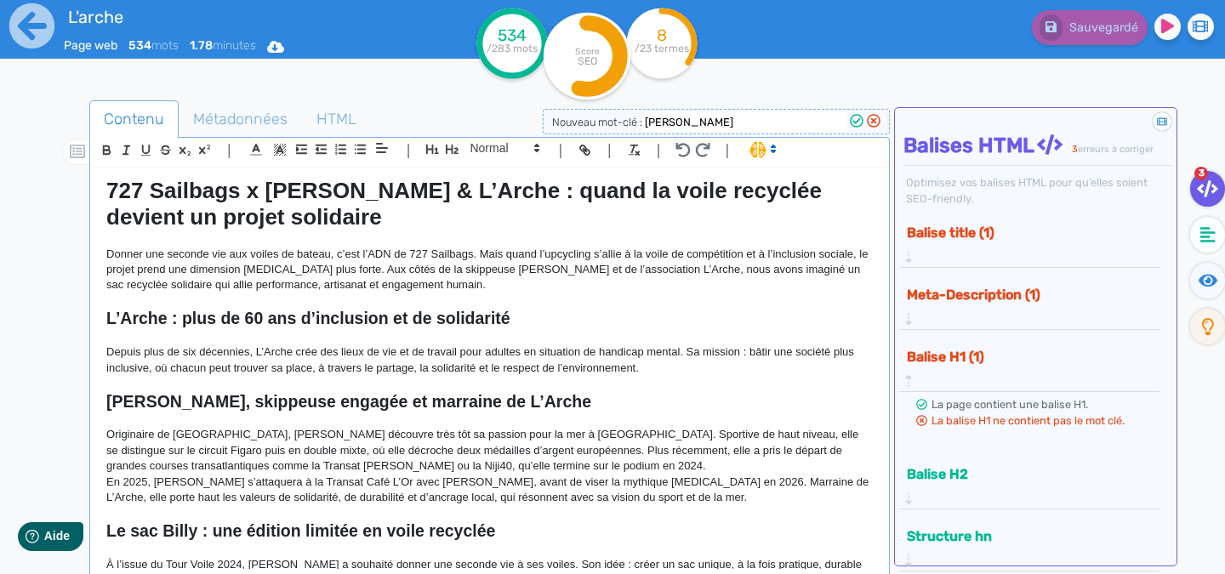
type input "sophie faguet"
click at [693, 225] on h1 "727 Sailbags x Sophie Faguet & L’Arche : quand la voile recyclée devient un pro…" at bounding box center [489, 204] width 766 height 53
click at [856, 112] on div "Nouveau mot-clé : sophie faguet" at bounding box center [716, 122] width 347 height 26
click at [858, 117] on icon at bounding box center [857, 121] width 14 height 14
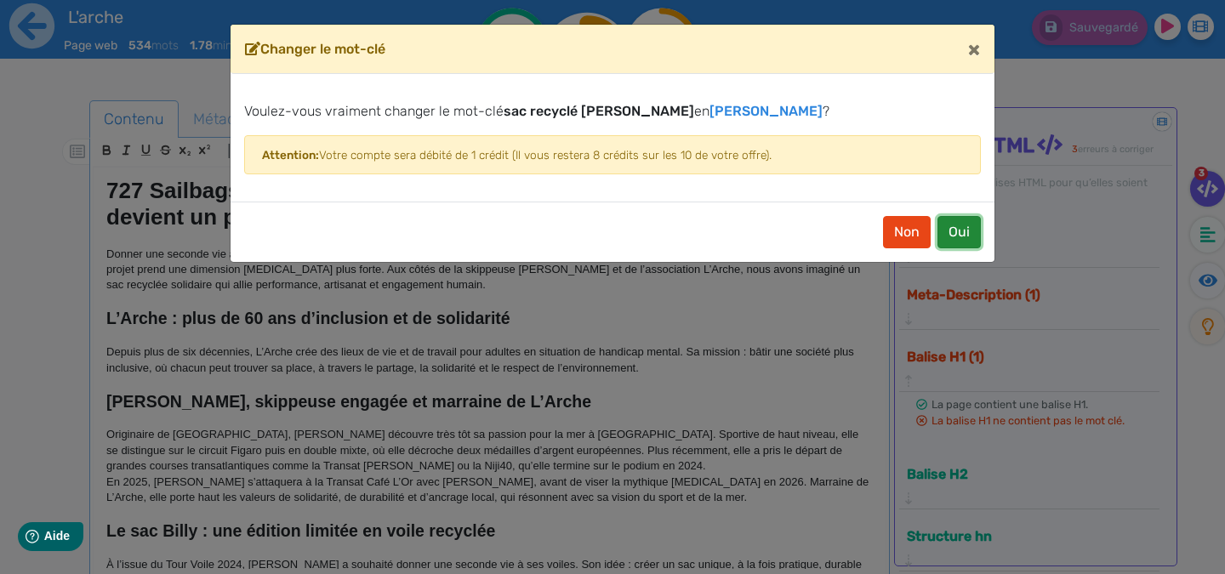
click at [962, 237] on button "Oui" at bounding box center [958, 232] width 43 height 32
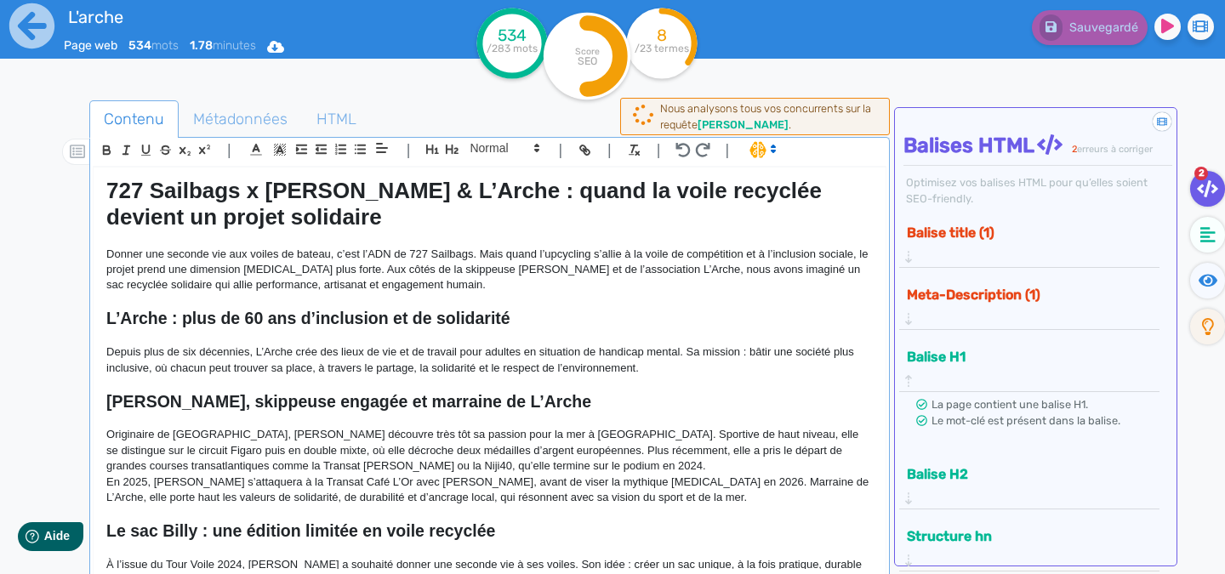
click at [424, 321] on strong "L’Arche : plus de 60 ans d’inclusion et de solidarité" at bounding box center [308, 318] width 404 height 19
click at [975, 283] on button "Meta-Description (1)" at bounding box center [1022, 295] width 242 height 28
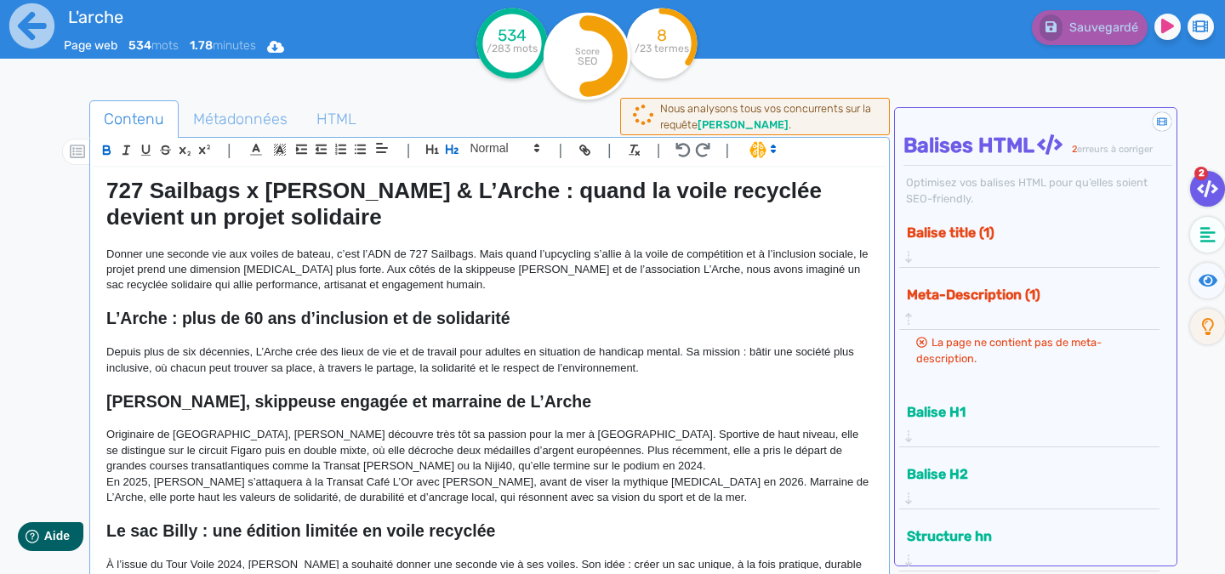
click at [962, 241] on button "Balise title (1)" at bounding box center [1022, 233] width 242 height 28
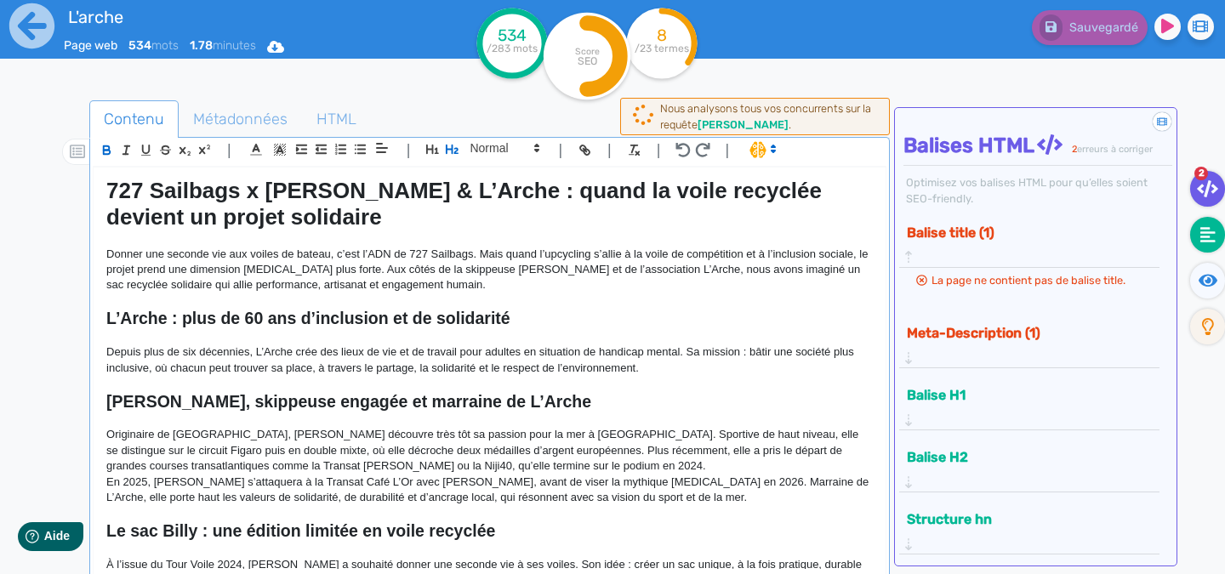
click at [1201, 234] on icon at bounding box center [1207, 234] width 15 height 17
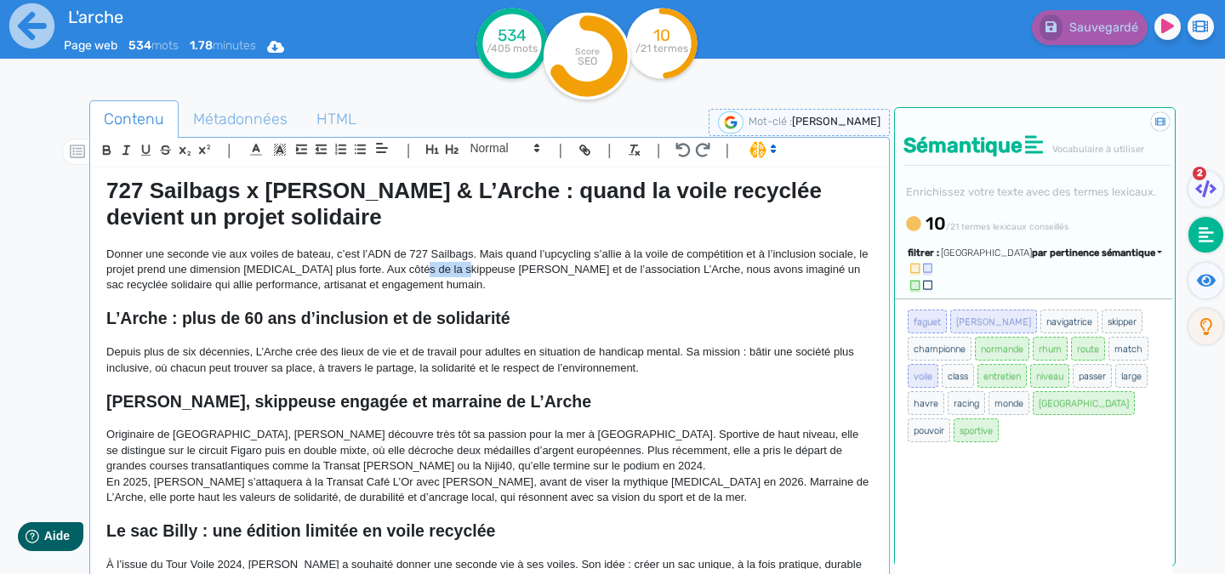
drag, startPoint x: 471, startPoint y: 271, endPoint x: 420, endPoint y: 270, distance: 51.1
click at [420, 270] on p "Donner une seconde vie aux voiles de bateau, c’est l’ADN de 727 Sailbags. Mais …" at bounding box center [489, 270] width 766 height 47
click at [663, 486] on p "En 2025, Sophie s’attaquera à la Transat Café L’Or avec Nicolas Josier, avant d…" at bounding box center [489, 490] width 766 height 31
drag, startPoint x: 589, startPoint y: 438, endPoint x: 547, endPoint y: 433, distance: 42.0
click at [547, 433] on p "Originaire de Rouen, Sophie Faguet découvre très tôt sa passion pour la mer à G…" at bounding box center [489, 450] width 766 height 47
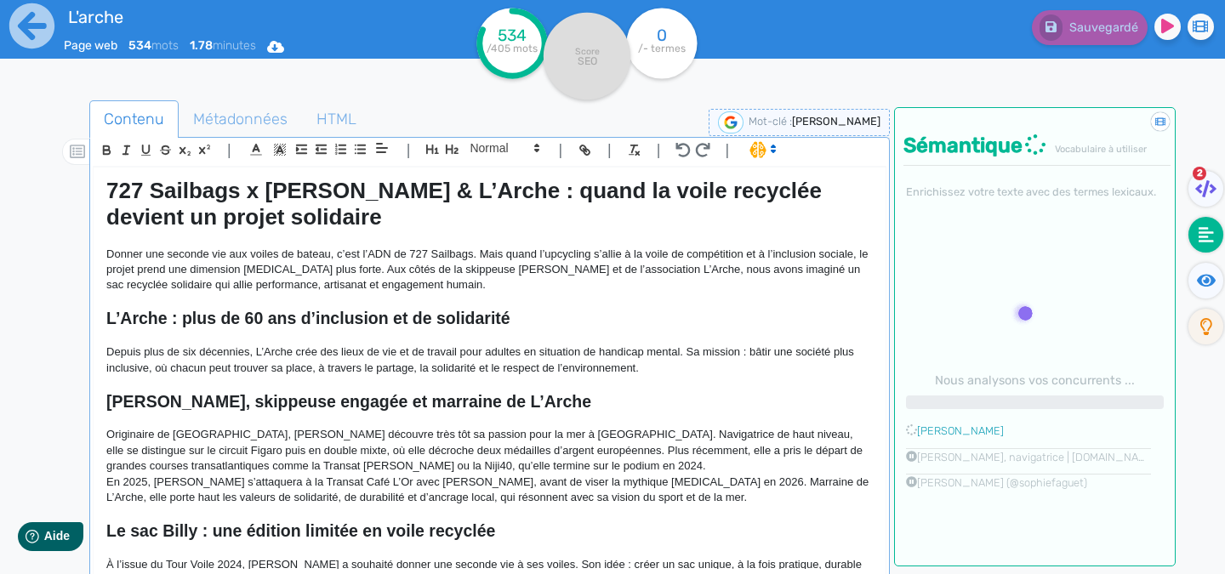
click at [459, 479] on p "En 2025, Sophie s’attaquera à la Transat Café L’Or avec Nicolas Josier, avant d…" at bounding box center [489, 490] width 766 height 31
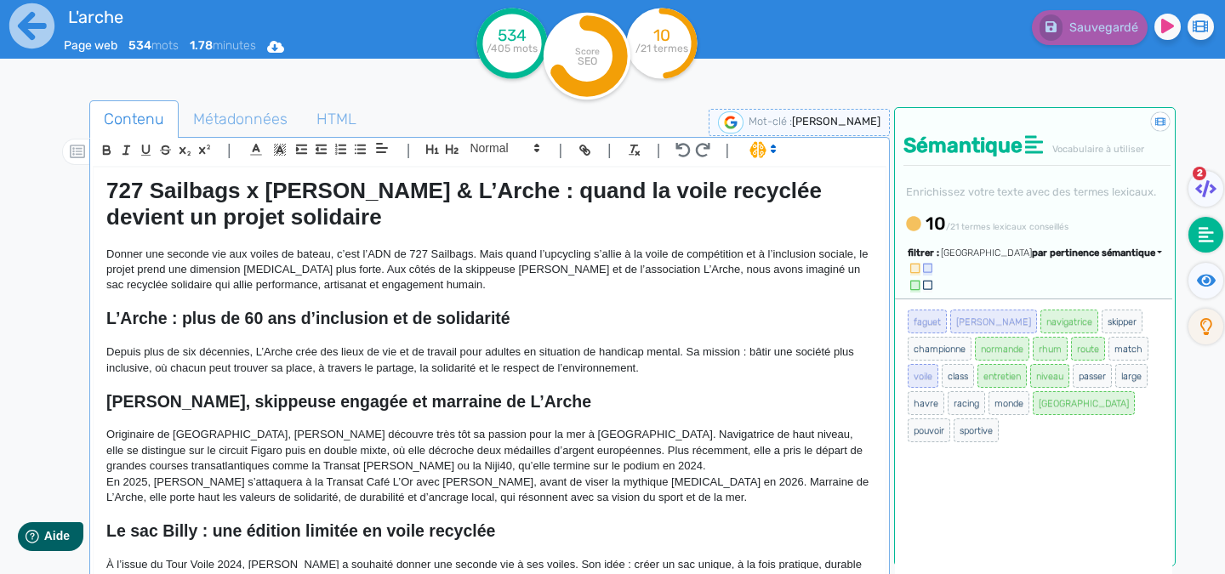
click at [454, 478] on p "En 2025, Sophie s’attaquera à la Transat Café L’Or avec Nicolas Josier, avant d…" at bounding box center [489, 490] width 766 height 31
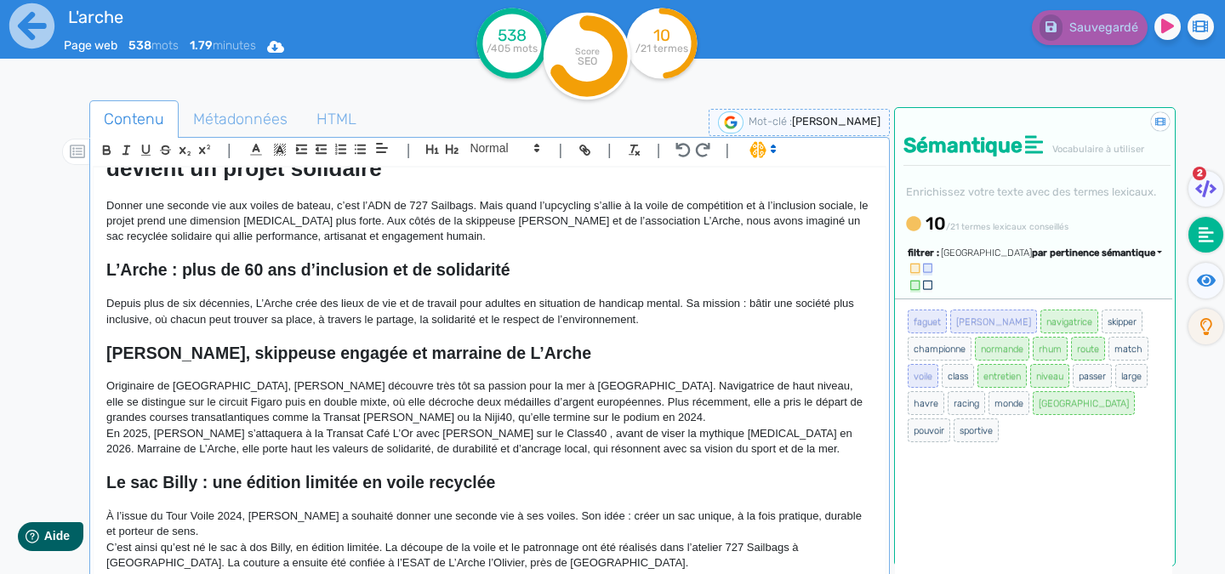
scroll to position [85, 0]
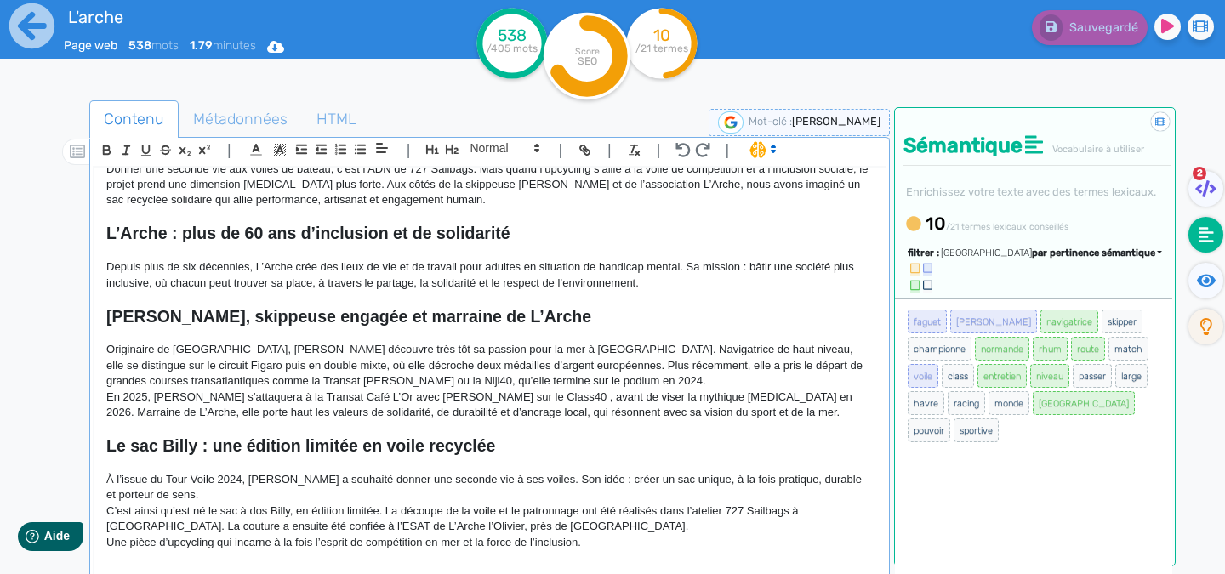
click at [554, 381] on p "Originaire de Rouen, Sophie Faguet découvre très tôt sa passion pour la mer à G…" at bounding box center [489, 365] width 766 height 47
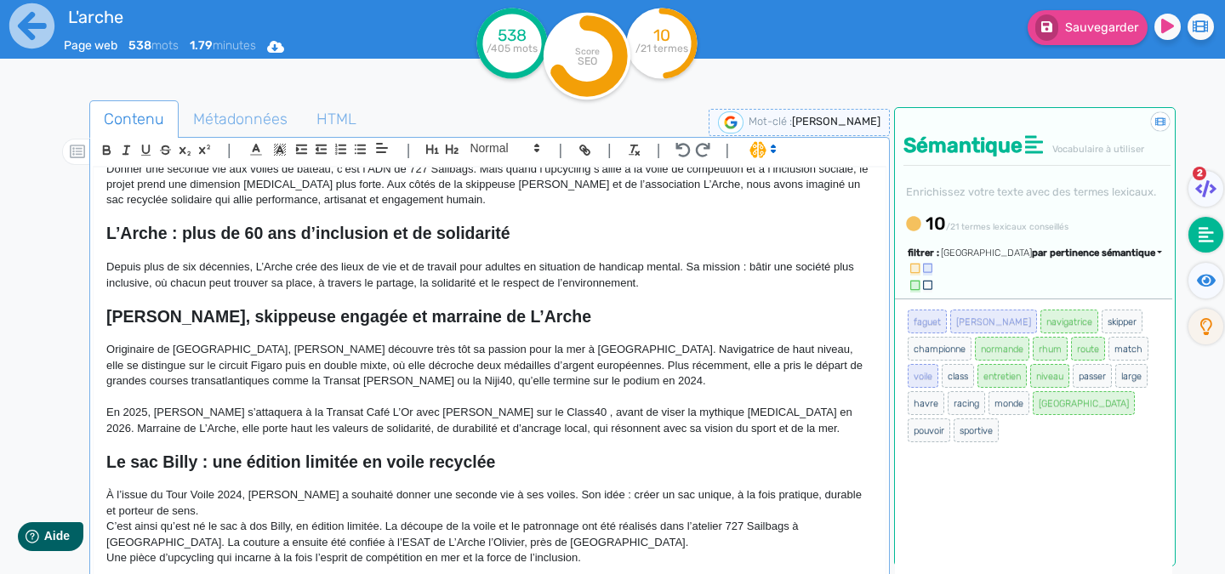
click at [528, 408] on p "En 2025, Sophie s’attaquera à la Transat Café L’Or avec Nicolas Josier sur le C…" at bounding box center [489, 420] width 766 height 31
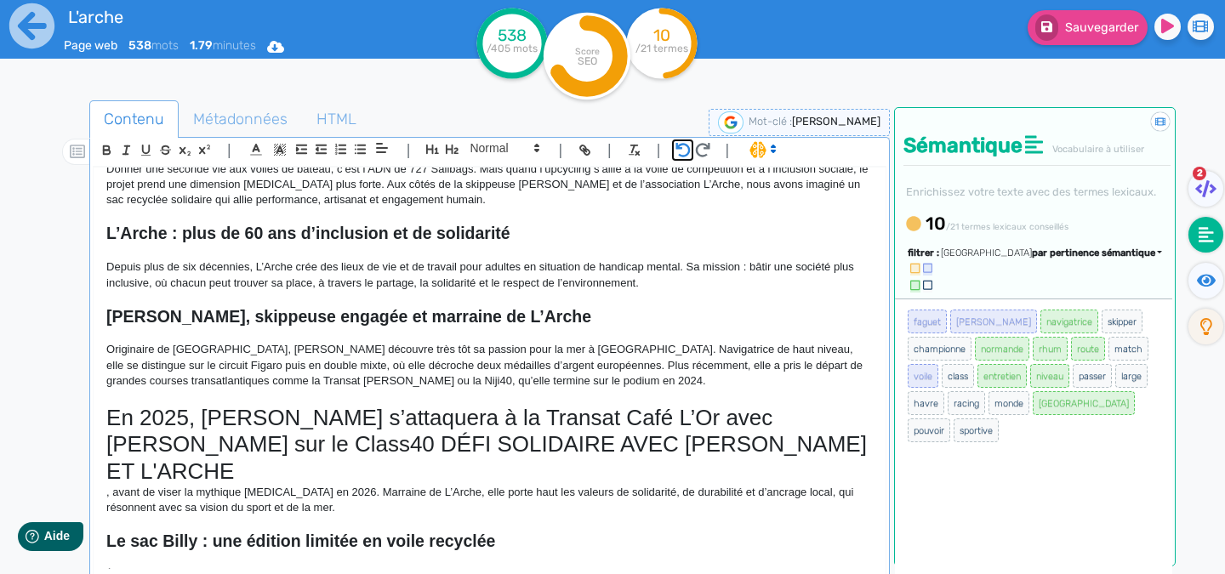
click at [681, 145] on icon "button" at bounding box center [682, 150] width 15 height 14
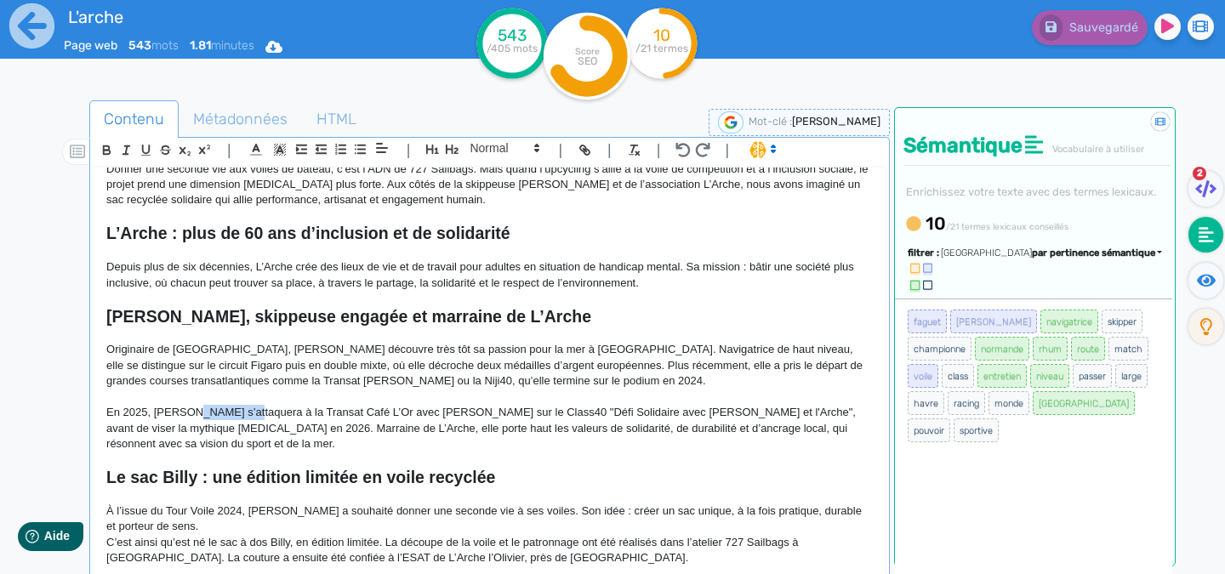
drag, startPoint x: 247, startPoint y: 412, endPoint x: 192, endPoint y: 407, distance: 54.8
click at [192, 407] on p "En 2025, Sophie s’attaquera à la Transat Café L’Or avec Nicolas Josier sur le C…" at bounding box center [489, 428] width 766 height 47
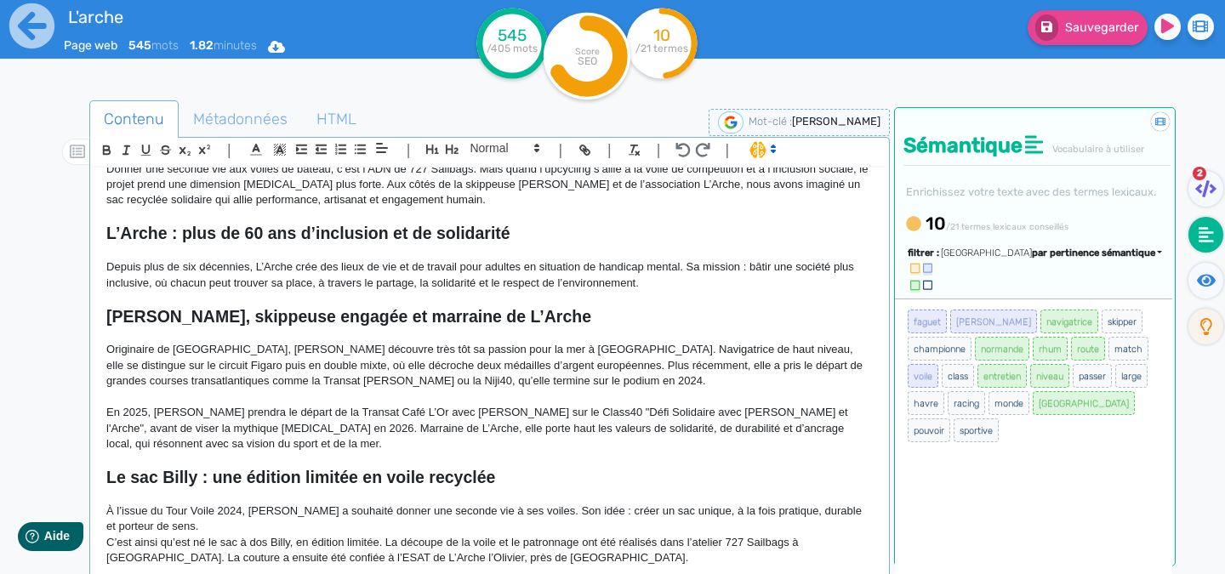
click at [396, 412] on p "En 2025, Sophie prendra le départ de la Transat Café L’Or avec Nicolas Josier s…" at bounding box center [489, 428] width 766 height 47
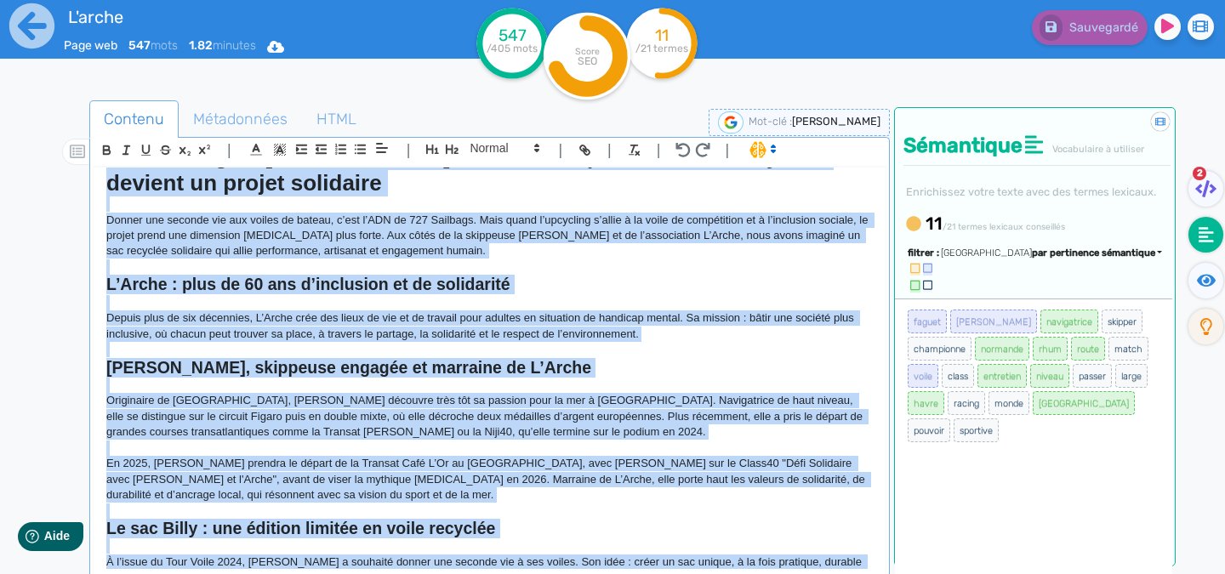
scroll to position [0, 0]
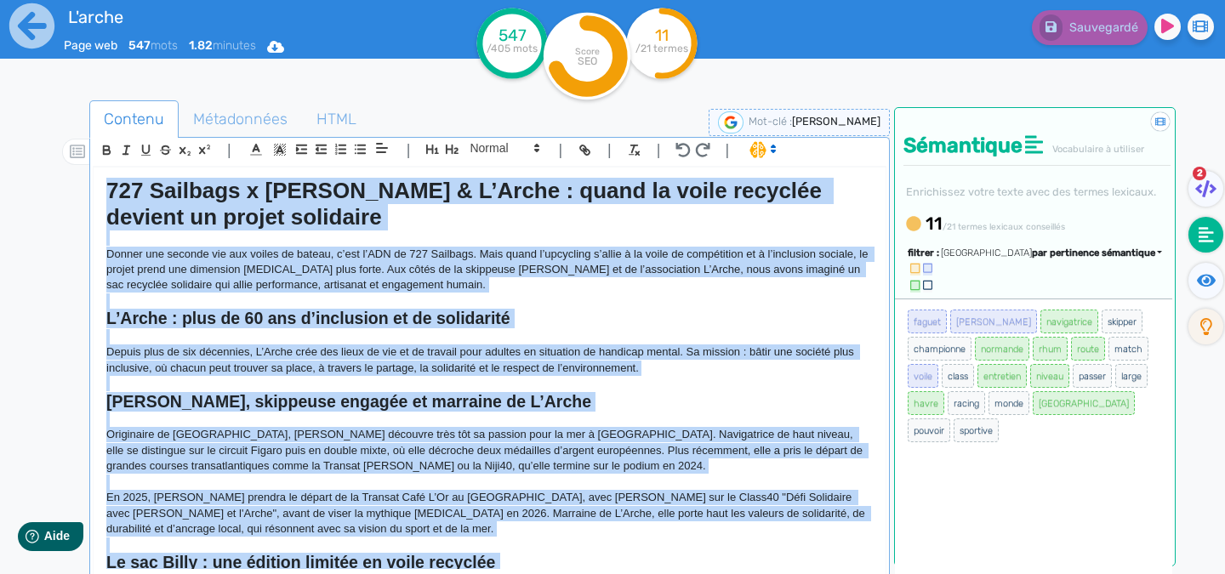
drag, startPoint x: 159, startPoint y: 540, endPoint x: 0, endPoint y: 146, distance: 424.7
click at [0, 146] on div "L'arche Page web 547 mots 1.82 minutes Html Pdf Word 547 /405 mots Score SEO 11…" at bounding box center [612, 340] width 1225 height 681
copy div "727 Sailbags x Sophie Faguet & L’Arche : quand la voile recyclée devient un pro…"
